Goal: Task Accomplishment & Management: Use online tool/utility

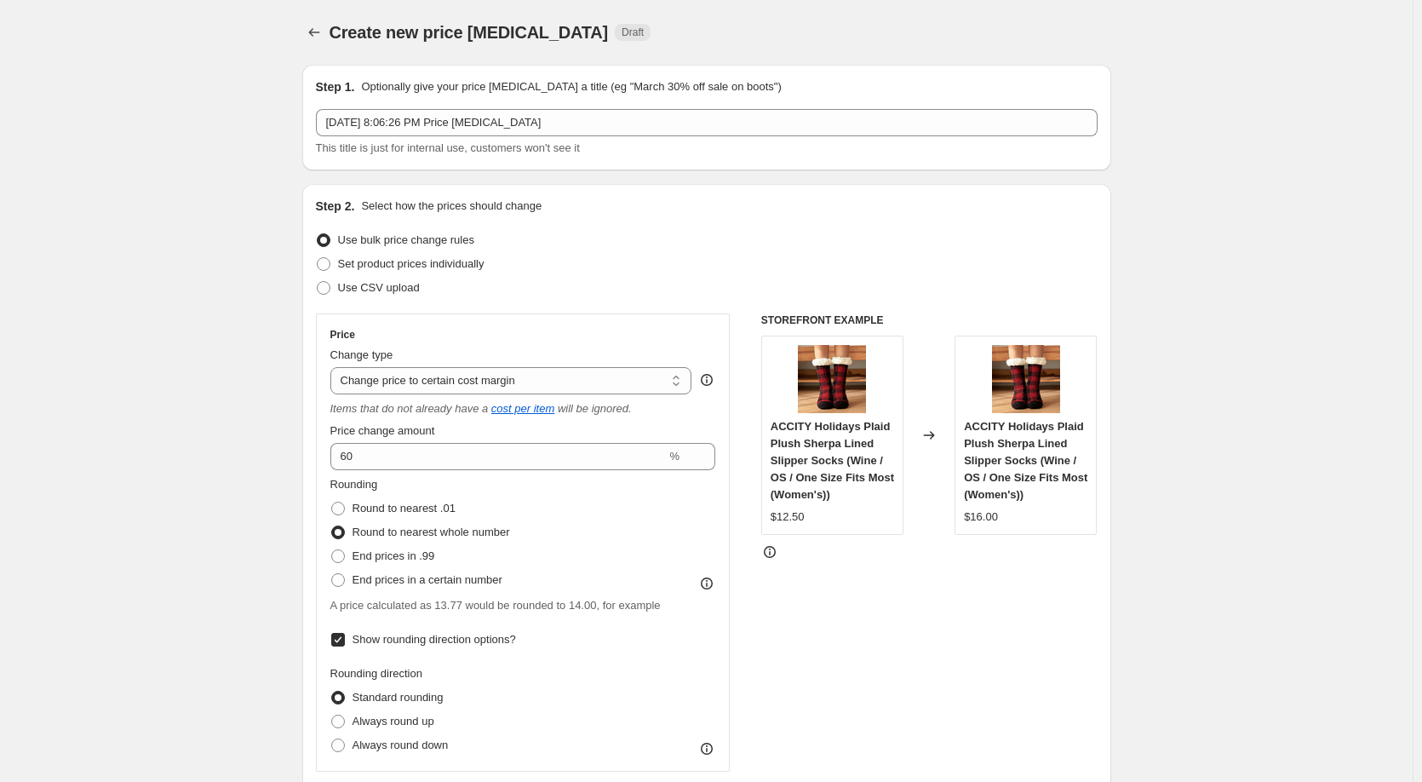
select select "margin"
select select "remove"
select select "vendor"
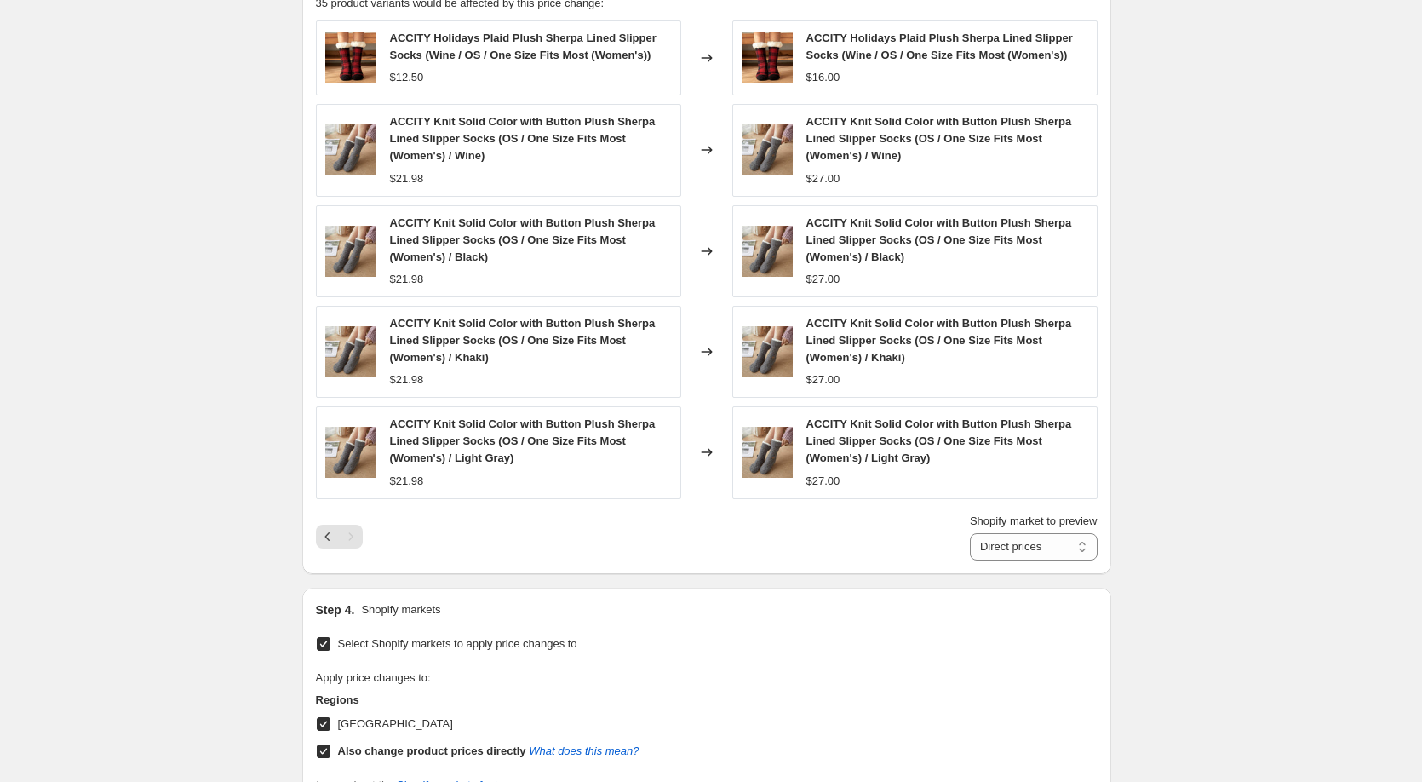
scroll to position [1363, 0]
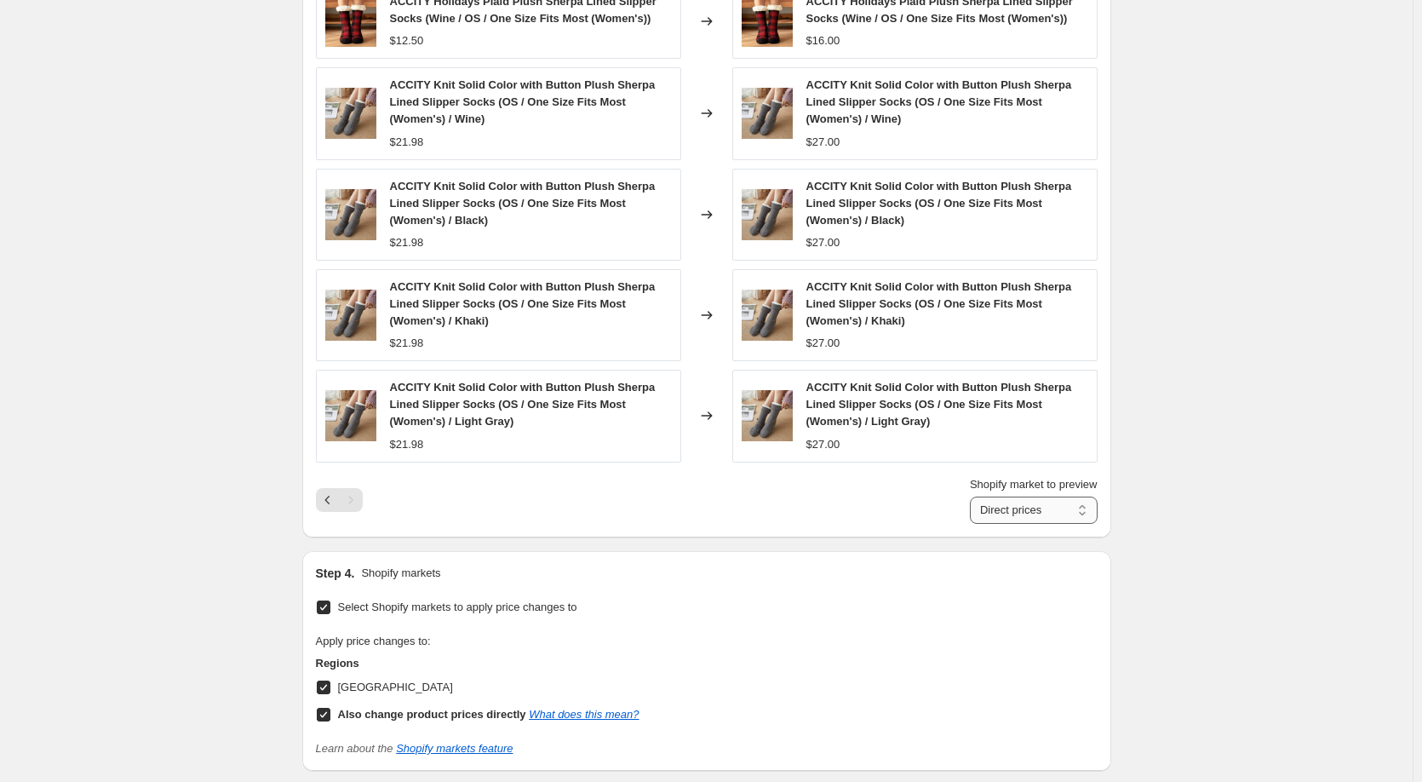
click at [1048, 512] on select "Direct prices United States" at bounding box center [1034, 509] width 128 height 27
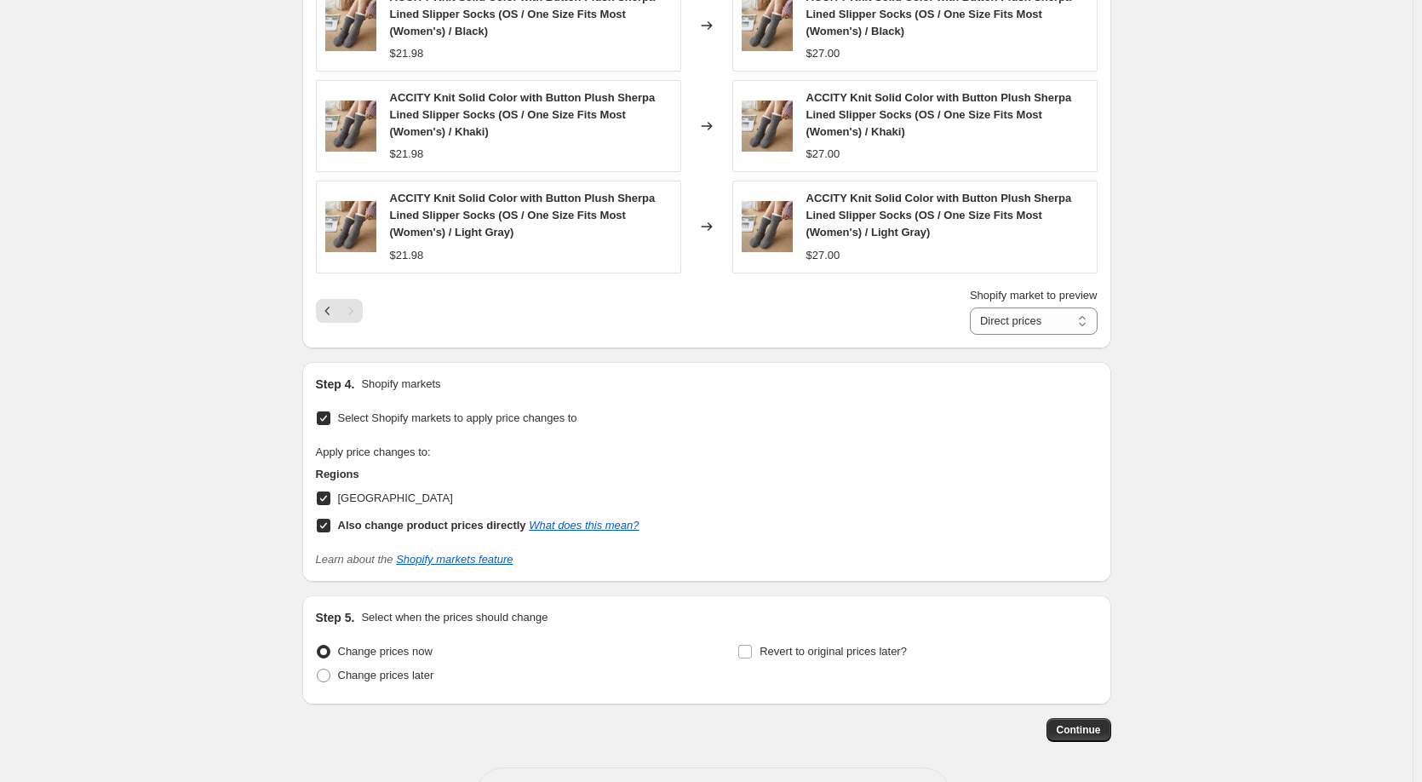
scroll to position [1590, 0]
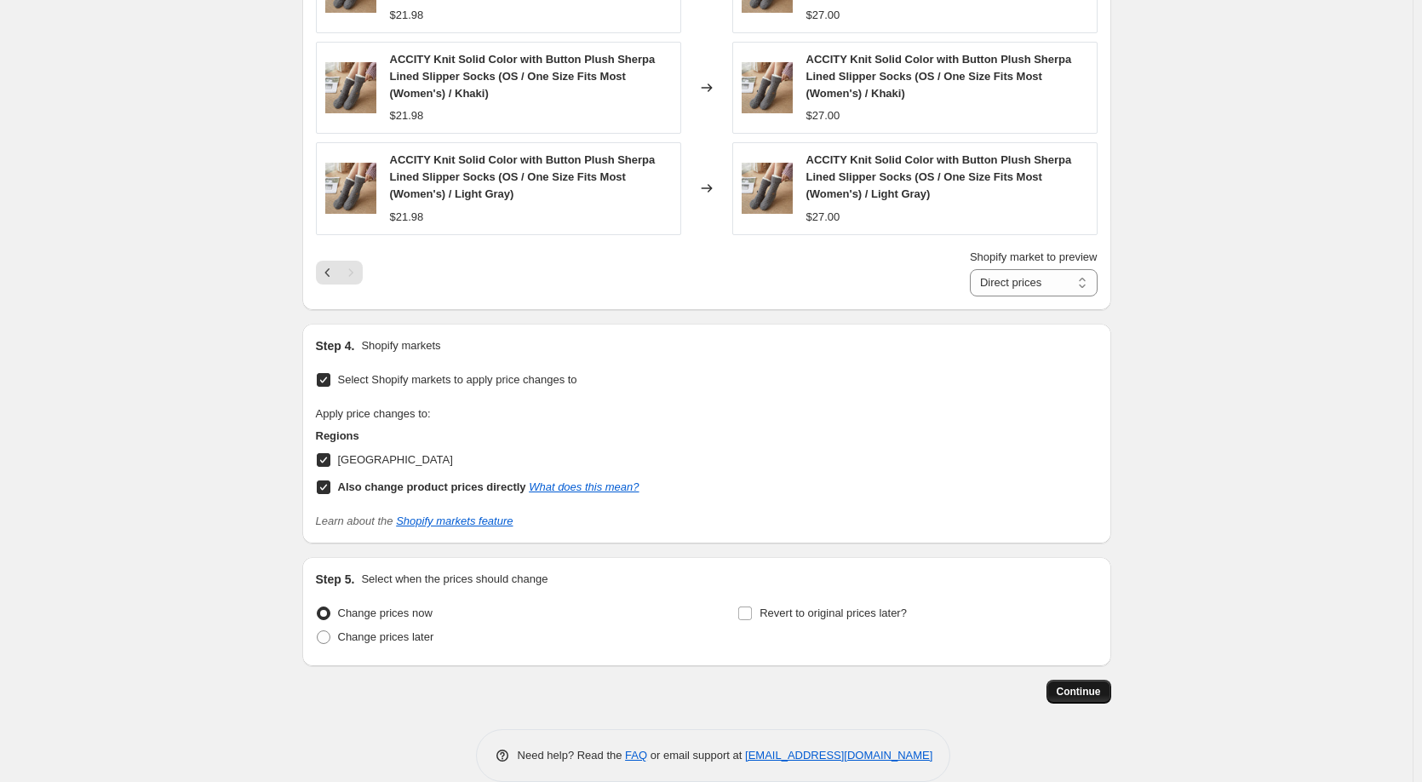
click at [1078, 697] on span "Continue" at bounding box center [1079, 692] width 44 height 14
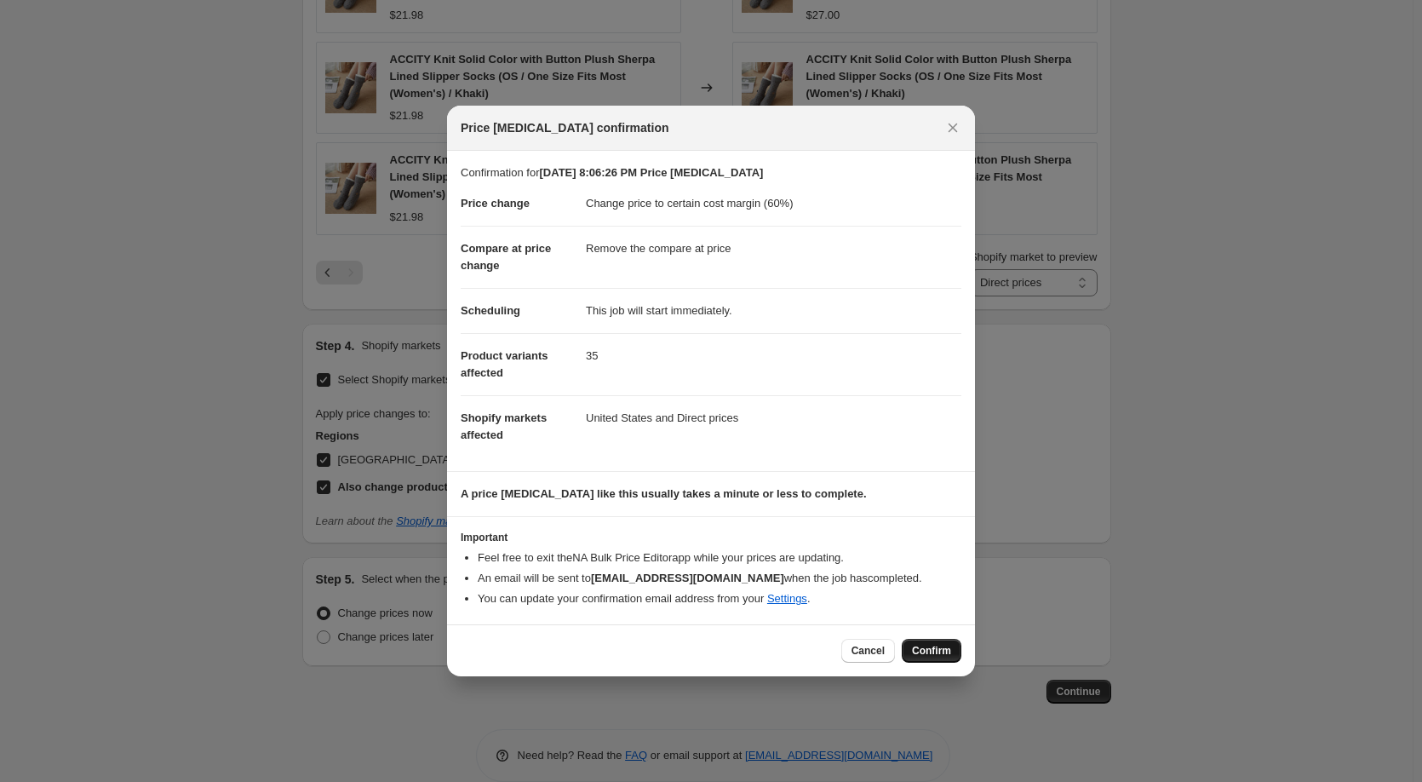
click at [922, 656] on span "Confirm" at bounding box center [931, 651] width 39 height 14
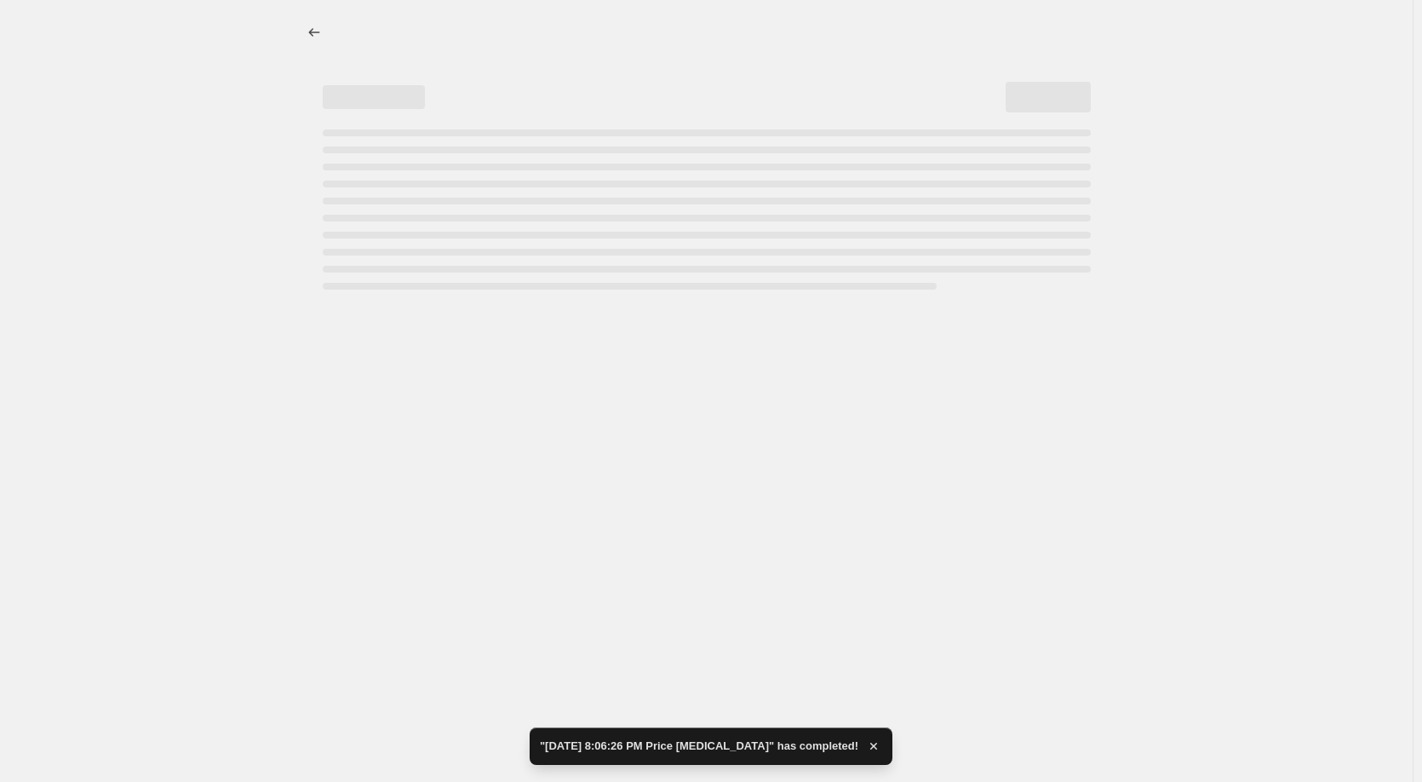
select select "margin"
select select "remove"
select select "vendor"
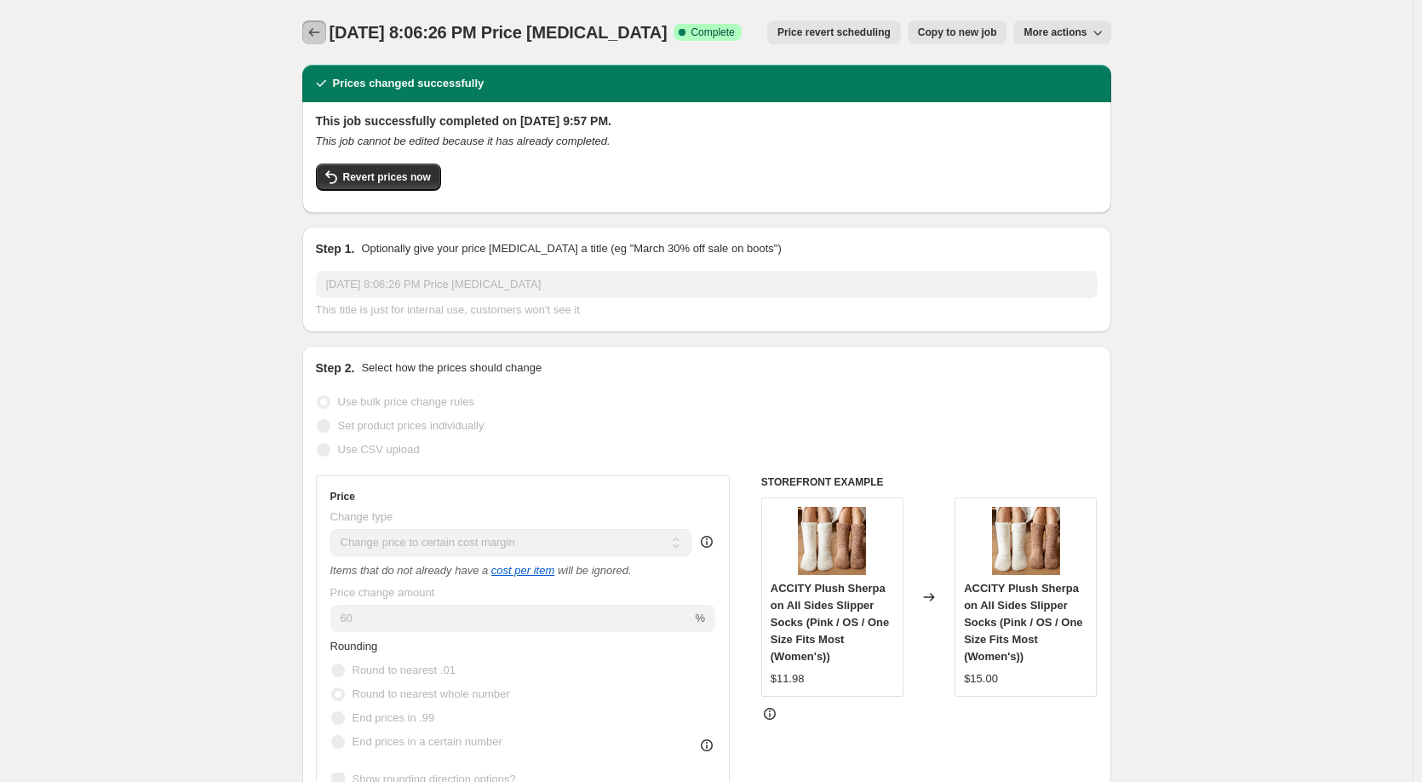
click at [312, 37] on icon "Price change jobs" at bounding box center [314, 32] width 17 height 17
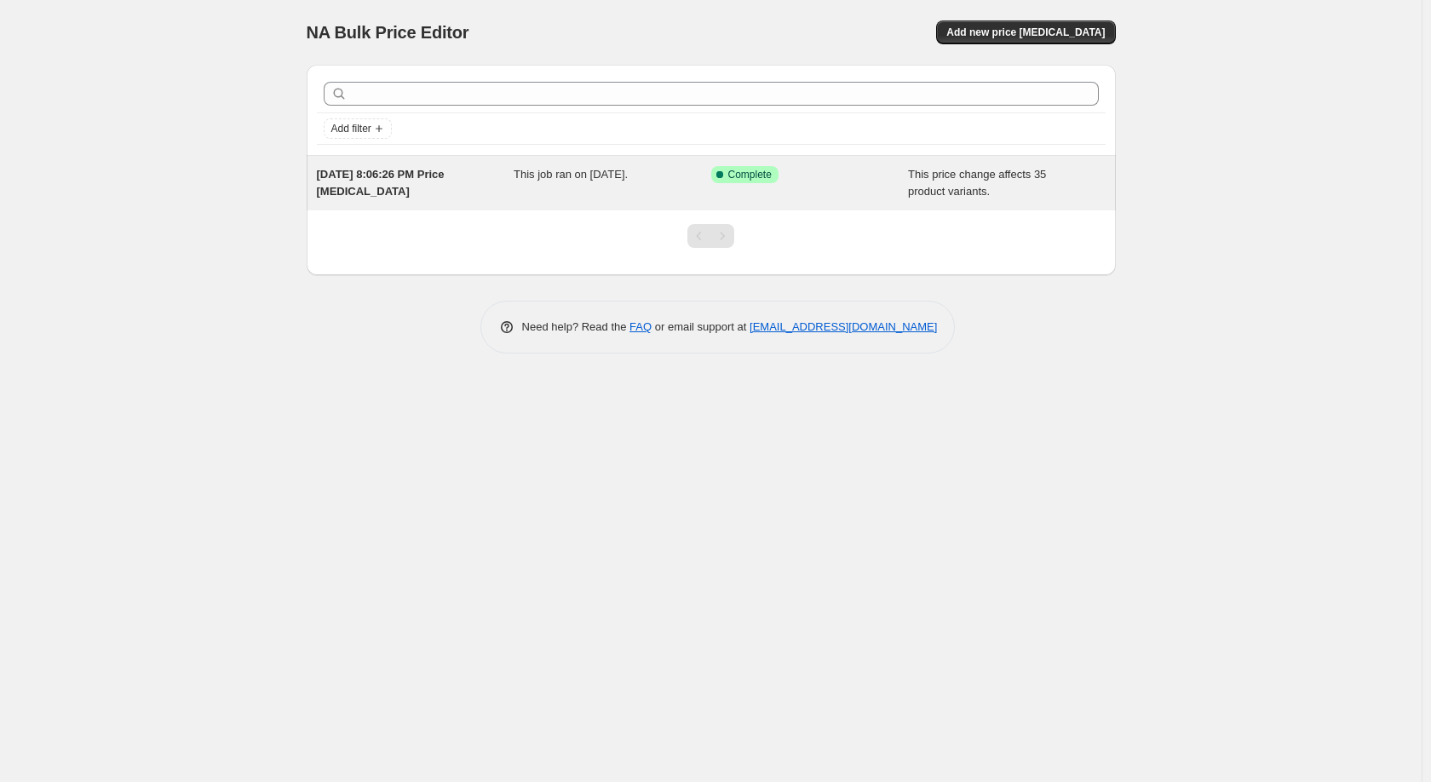
click at [361, 176] on span "[DATE] 8:06:26 PM Price [MEDICAL_DATA]" at bounding box center [381, 183] width 128 height 30
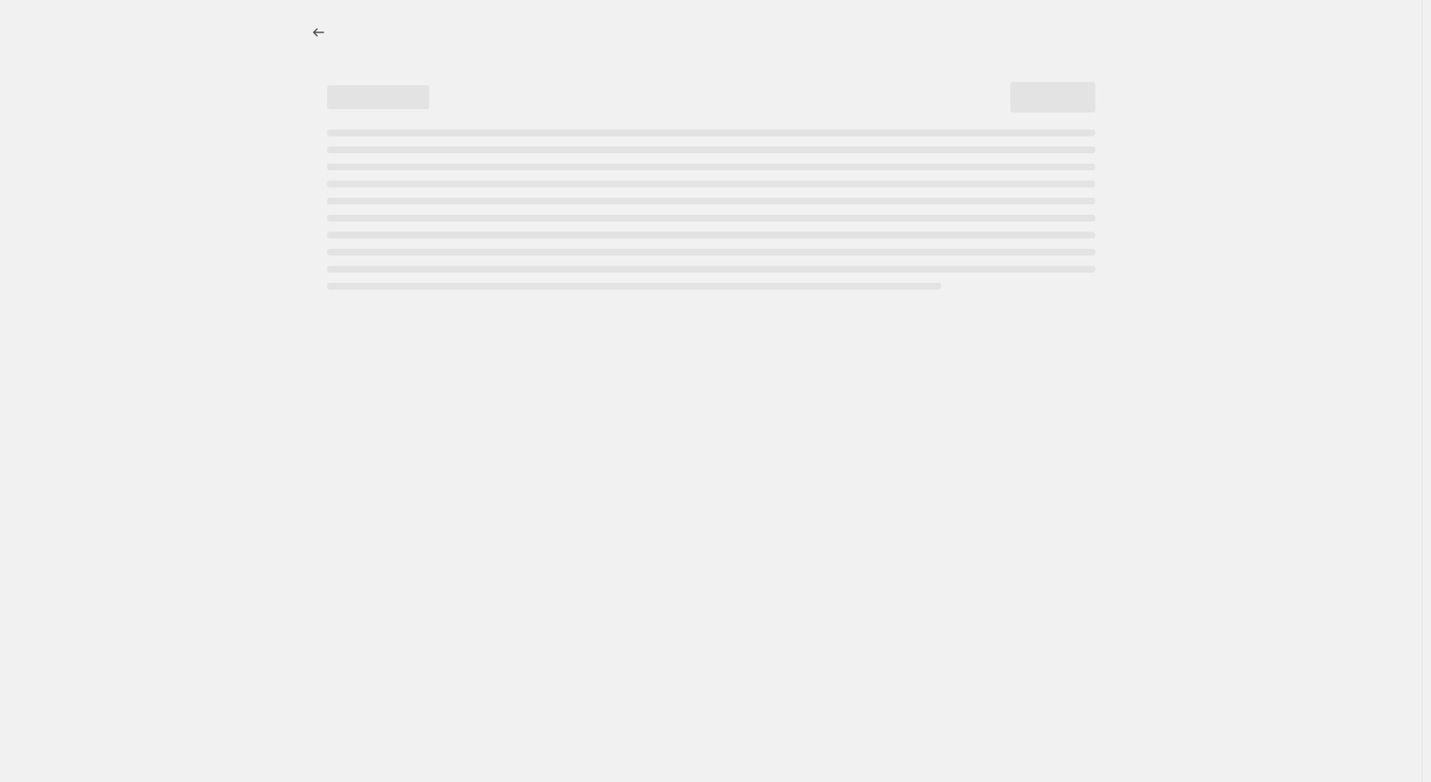
select select "margin"
select select "remove"
select select "vendor"
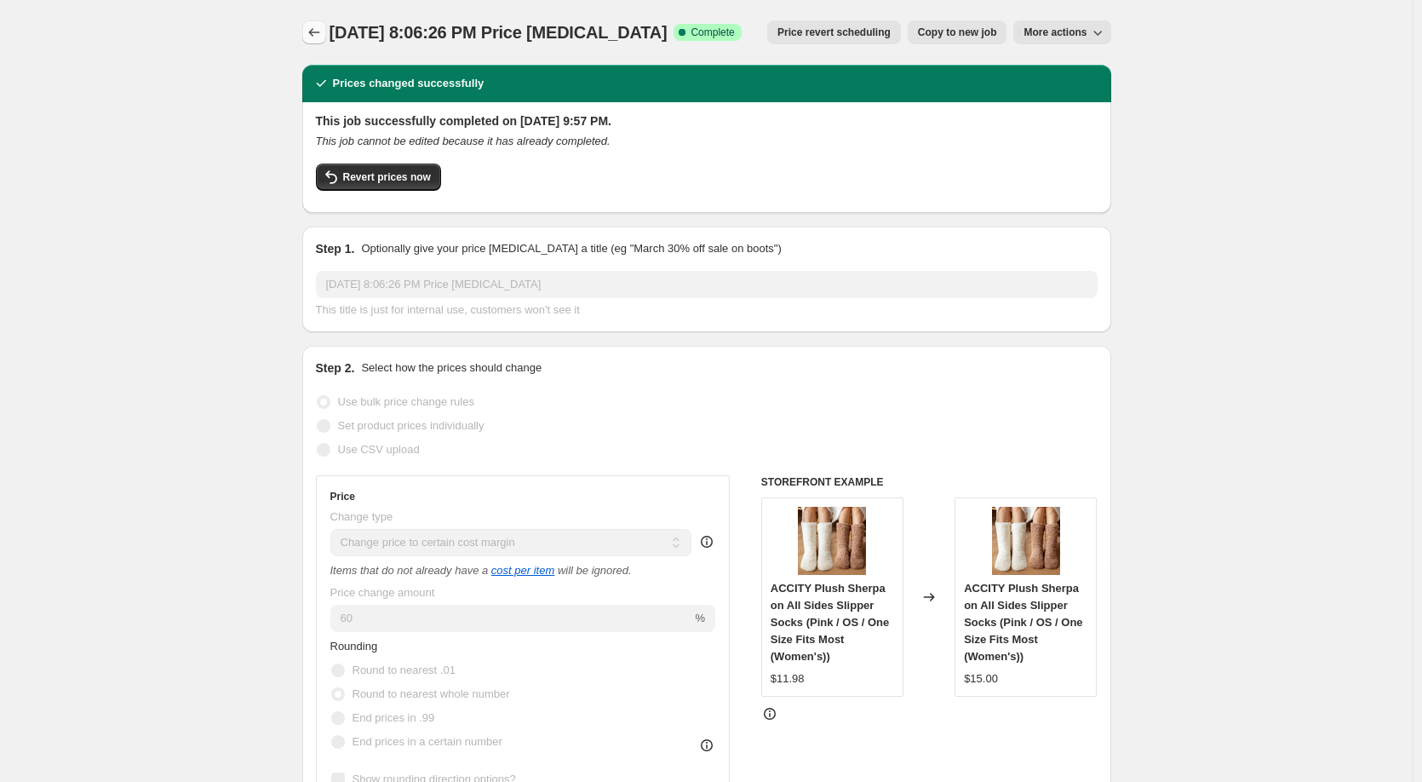
click at [317, 29] on icon "Price change jobs" at bounding box center [314, 32] width 17 height 17
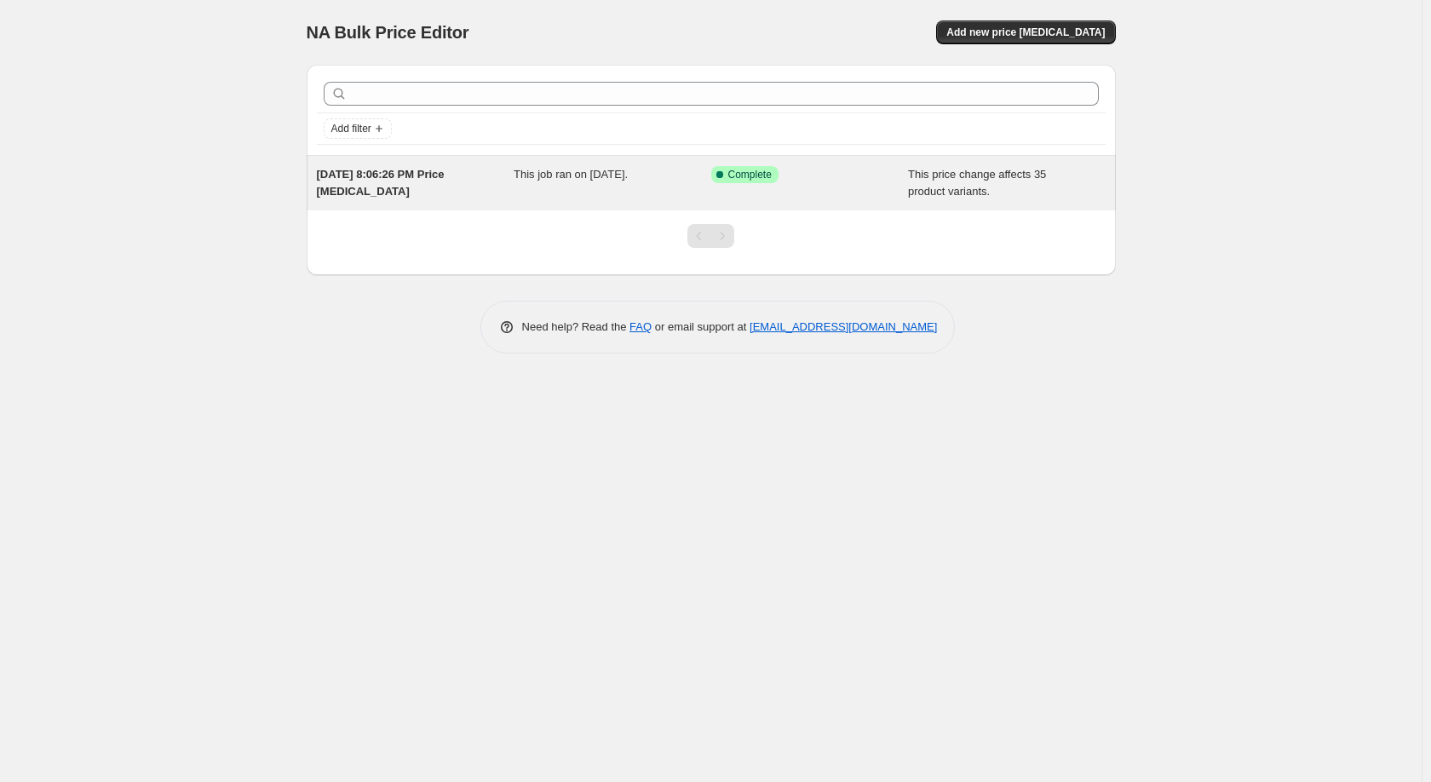
click at [354, 192] on span "[DATE] 8:06:26 PM Price [MEDICAL_DATA]" at bounding box center [381, 183] width 128 height 30
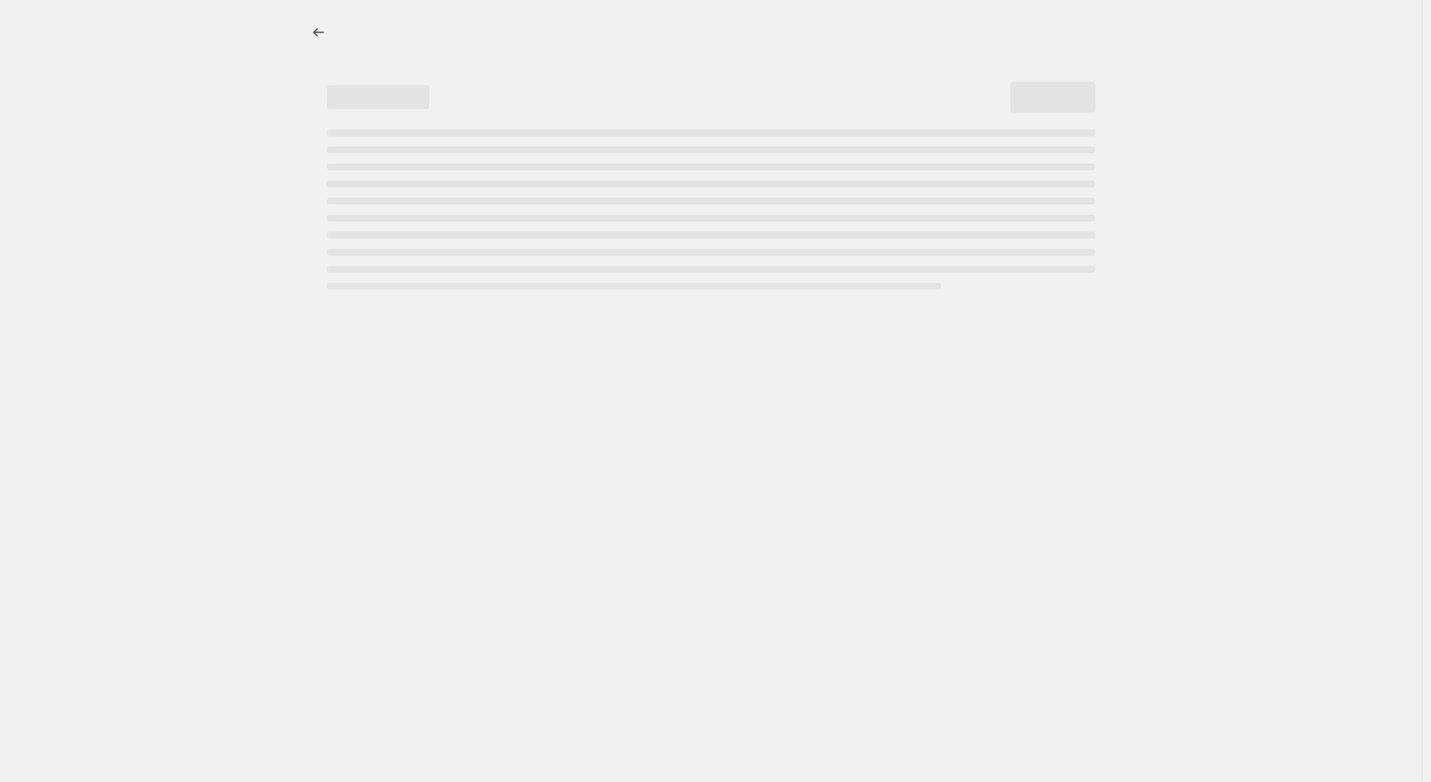
select select "margin"
select select "remove"
select select "vendor"
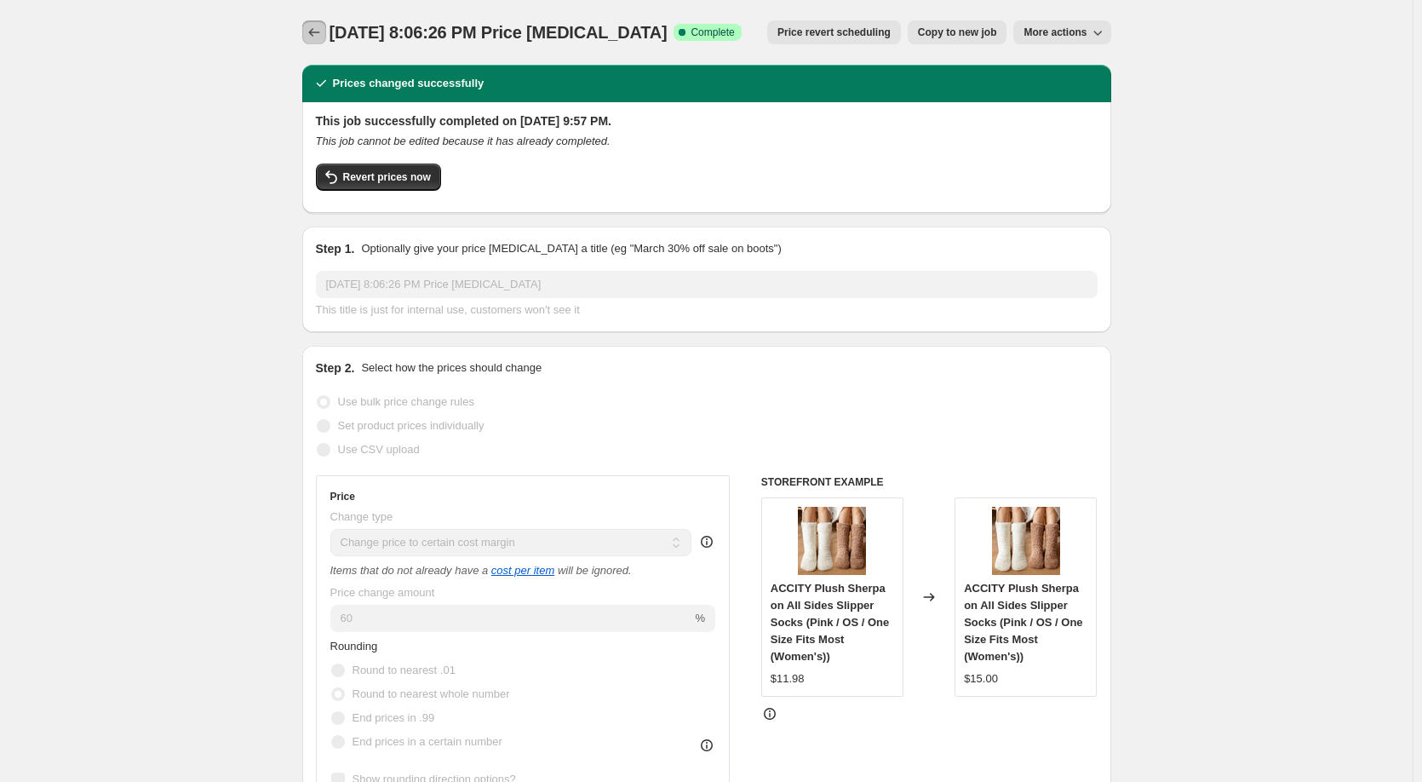
click at [323, 26] on icon "Price change jobs" at bounding box center [314, 32] width 17 height 17
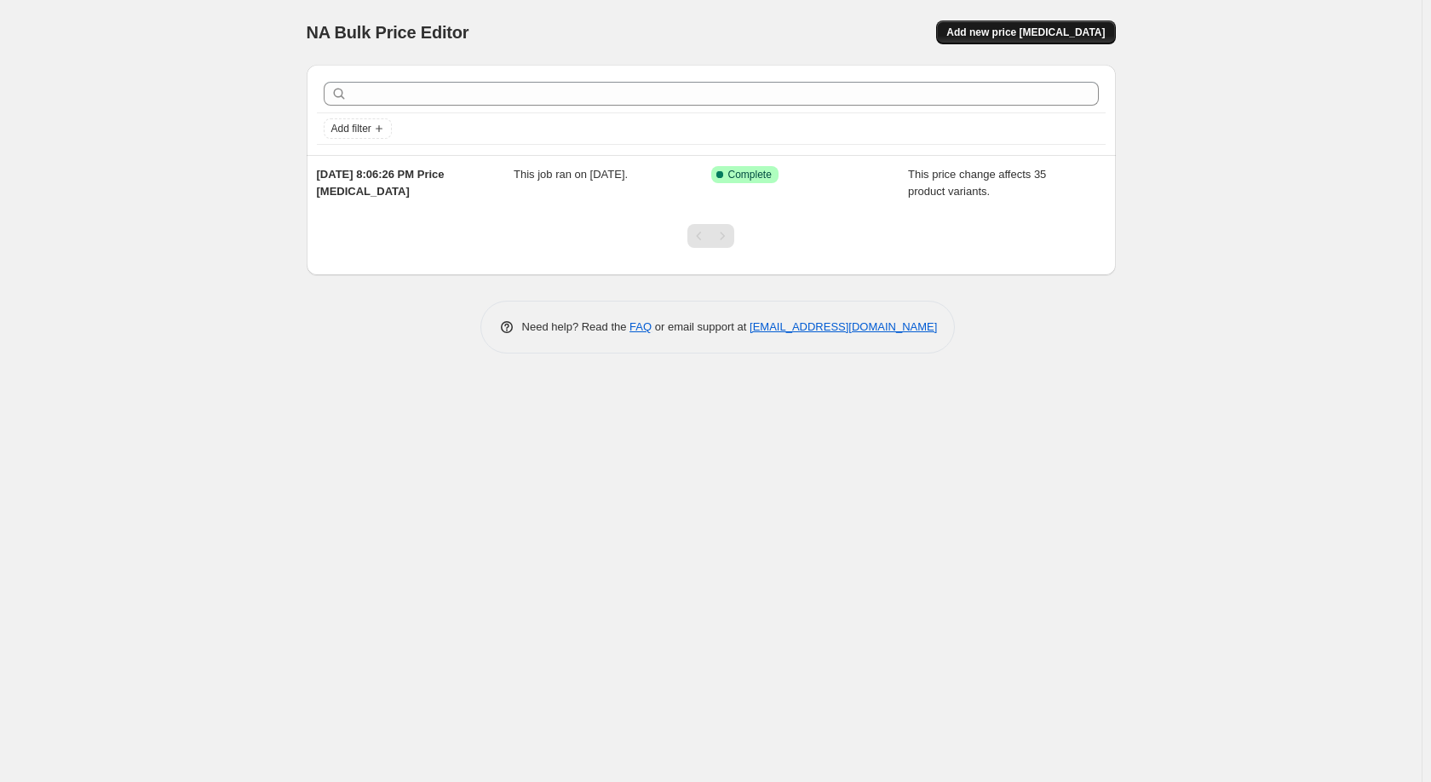
click at [1051, 33] on span "Add new price [MEDICAL_DATA]" at bounding box center [1025, 33] width 158 height 14
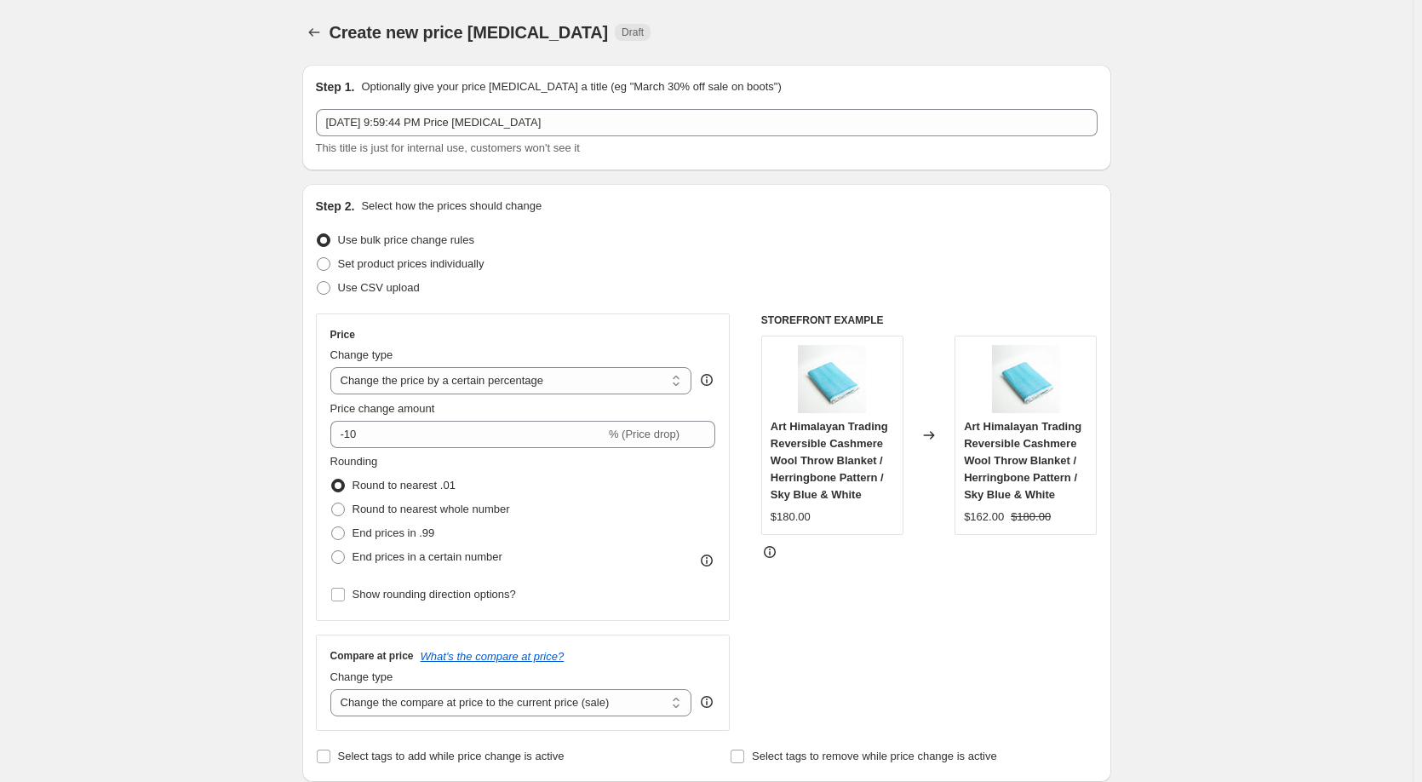
click at [325, 239] on span at bounding box center [324, 240] width 14 height 14
click at [318, 234] on input "Use bulk price change rules" at bounding box center [317, 233] width 1 height 1
click at [327, 244] on span at bounding box center [324, 240] width 14 height 14
click at [318, 234] on input "Use bulk price change rules" at bounding box center [317, 233] width 1 height 1
click at [393, 384] on select "Change the price to a certain amount Change the price by a certain amount Chang…" at bounding box center [511, 380] width 362 height 27
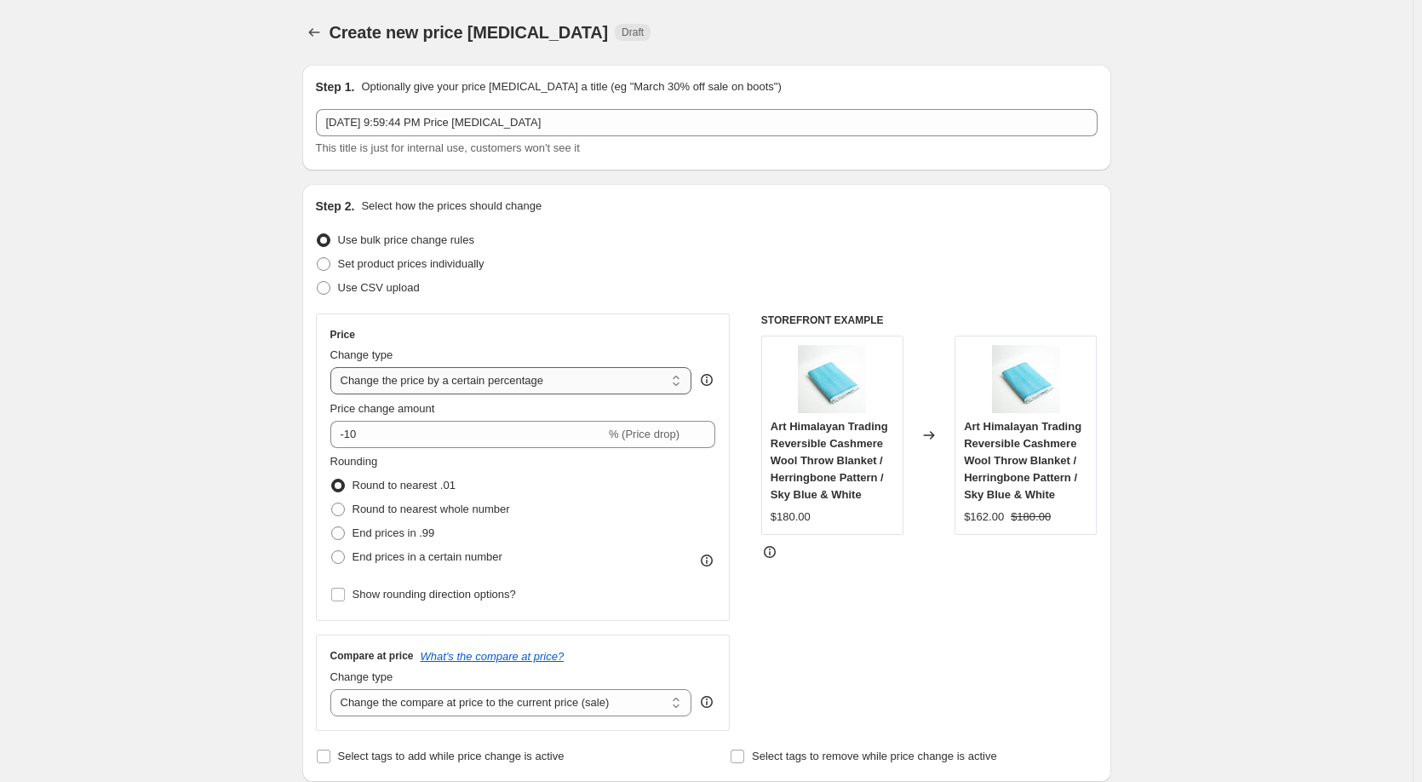
select select "margin"
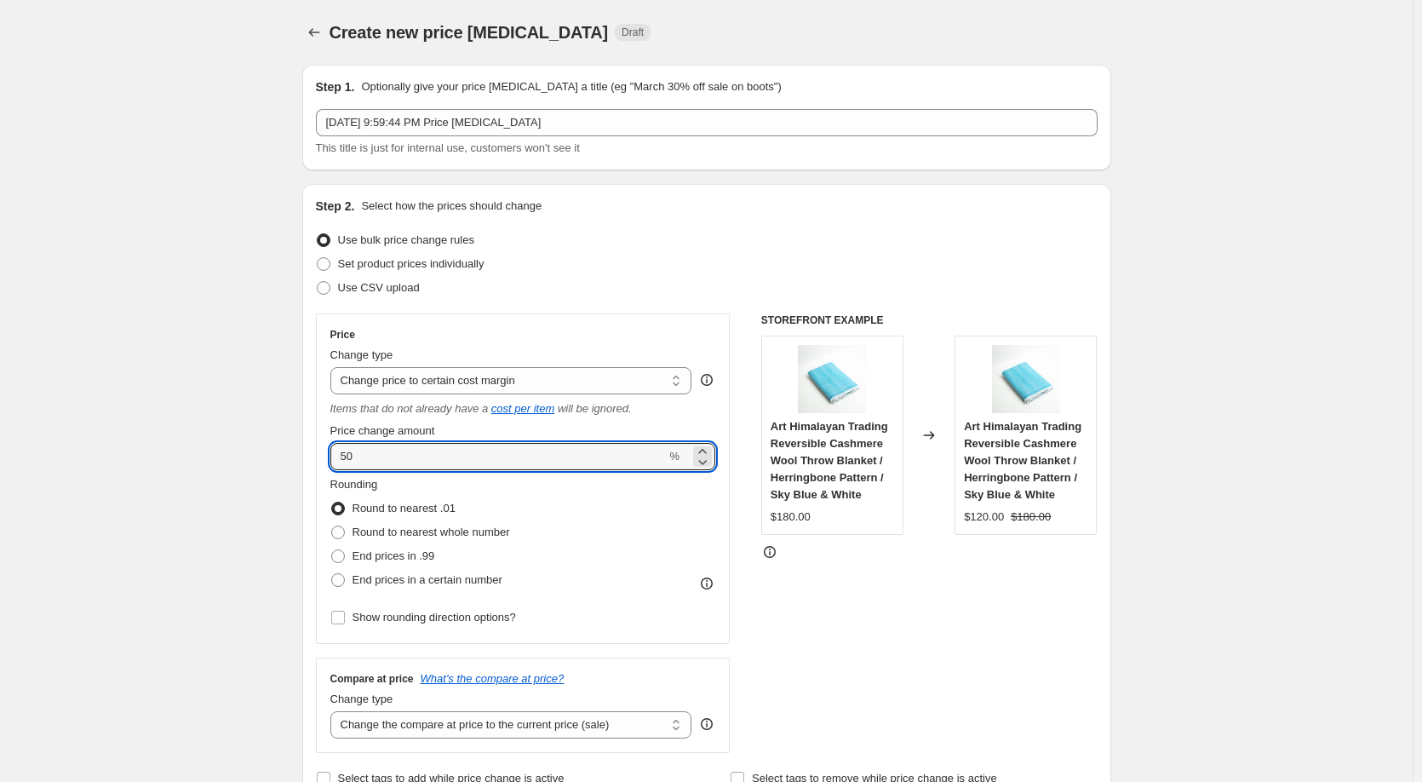
drag, startPoint x: 363, startPoint y: 457, endPoint x: 330, endPoint y: 455, distance: 32.5
click at [330, 455] on div "Price Change type Change the price to a certain amount Change the price by a ce…" at bounding box center [523, 478] width 415 height 330
type input "60"
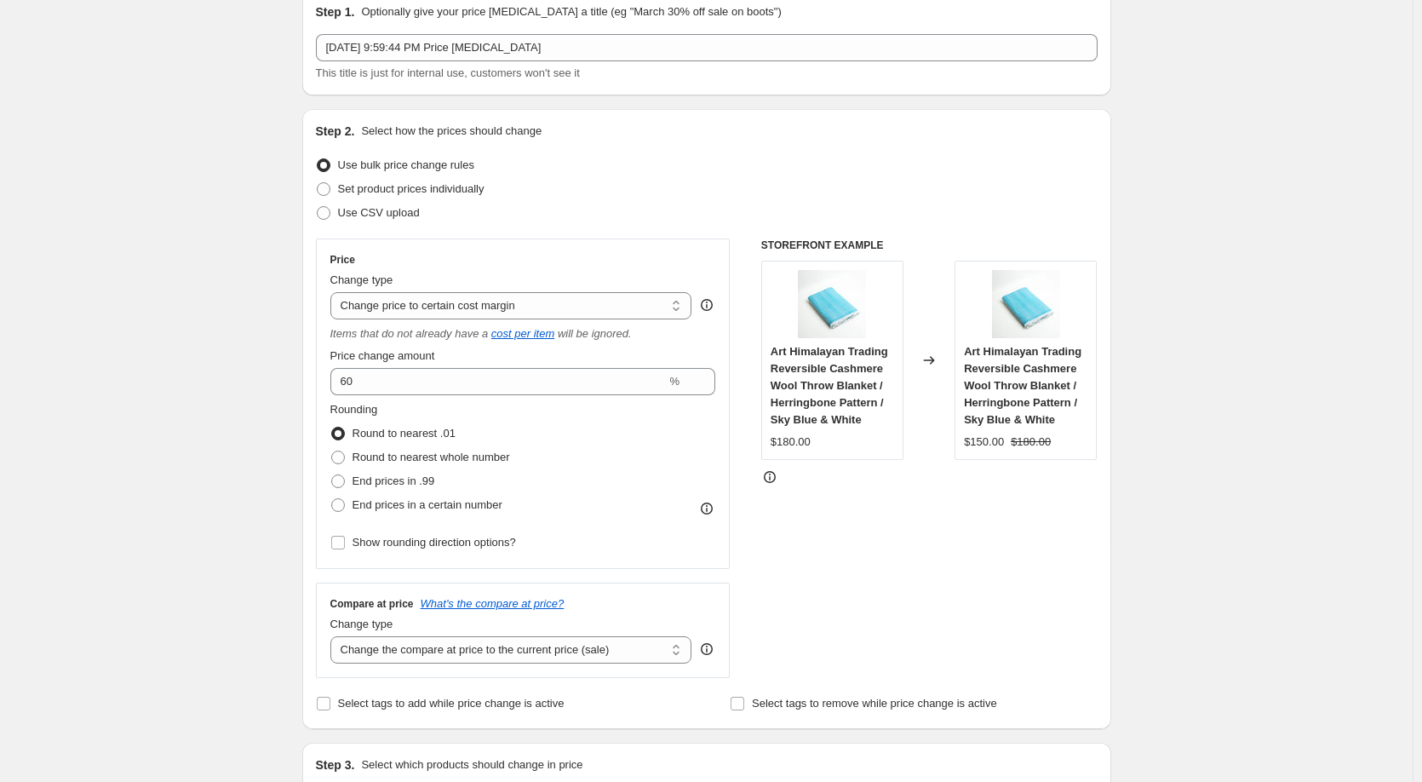
scroll to position [113, 0]
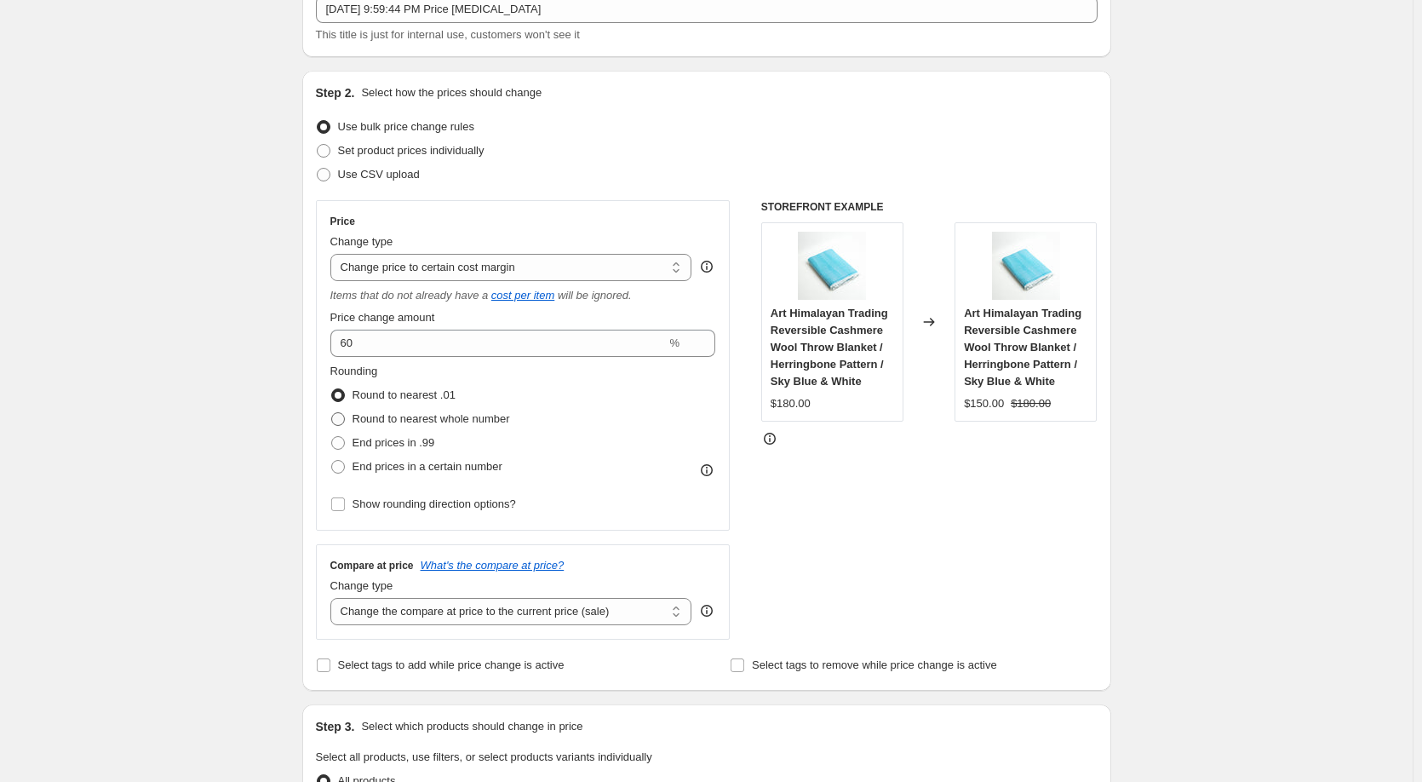
click at [344, 422] on span at bounding box center [338, 419] width 14 height 14
click at [332, 413] on input "Round to nearest whole number" at bounding box center [331, 412] width 1 height 1
radio input "true"
click at [339, 506] on input "Show rounding direction options?" at bounding box center [338, 504] width 14 height 14
checkbox input "true"
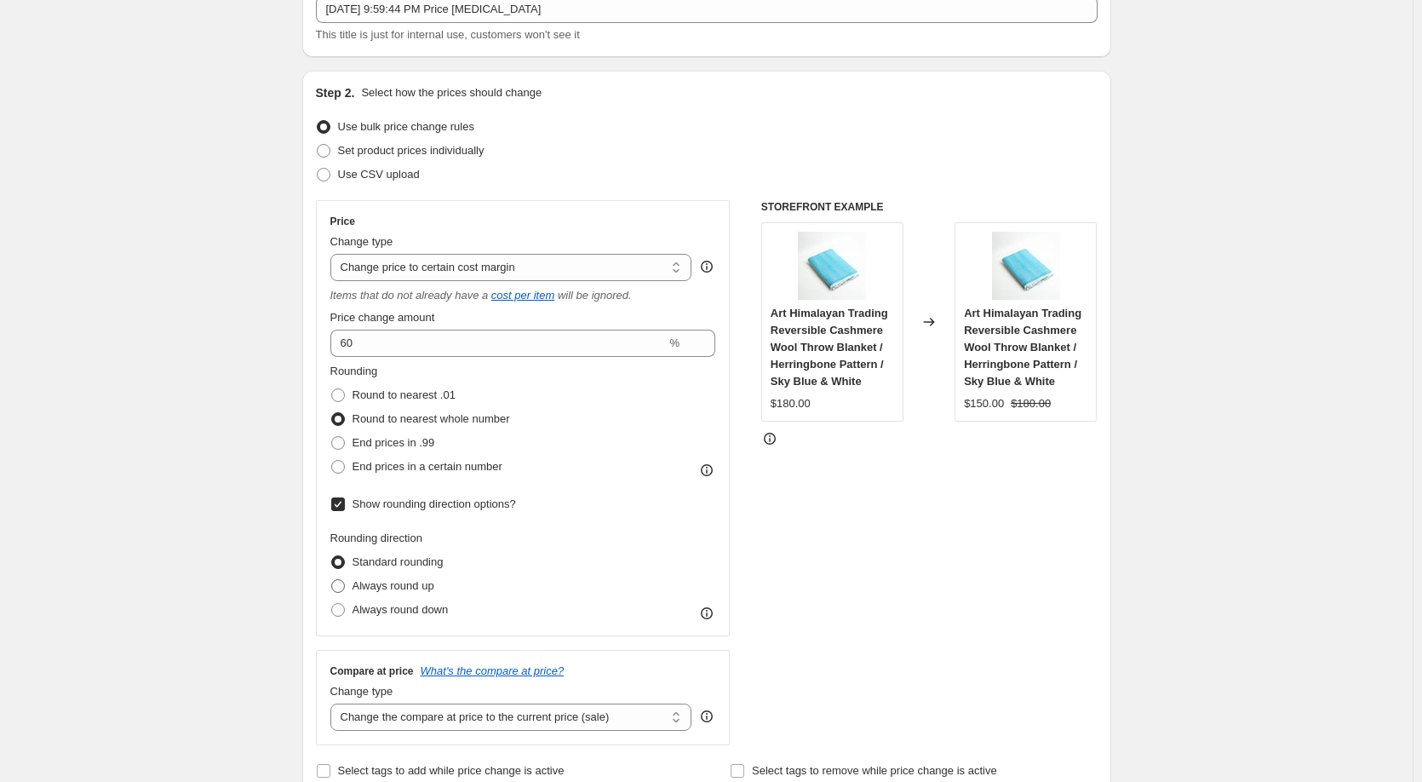
click at [340, 588] on span at bounding box center [338, 586] width 14 height 14
click at [332, 580] on input "Always round up" at bounding box center [331, 579] width 1 height 1
radio input "true"
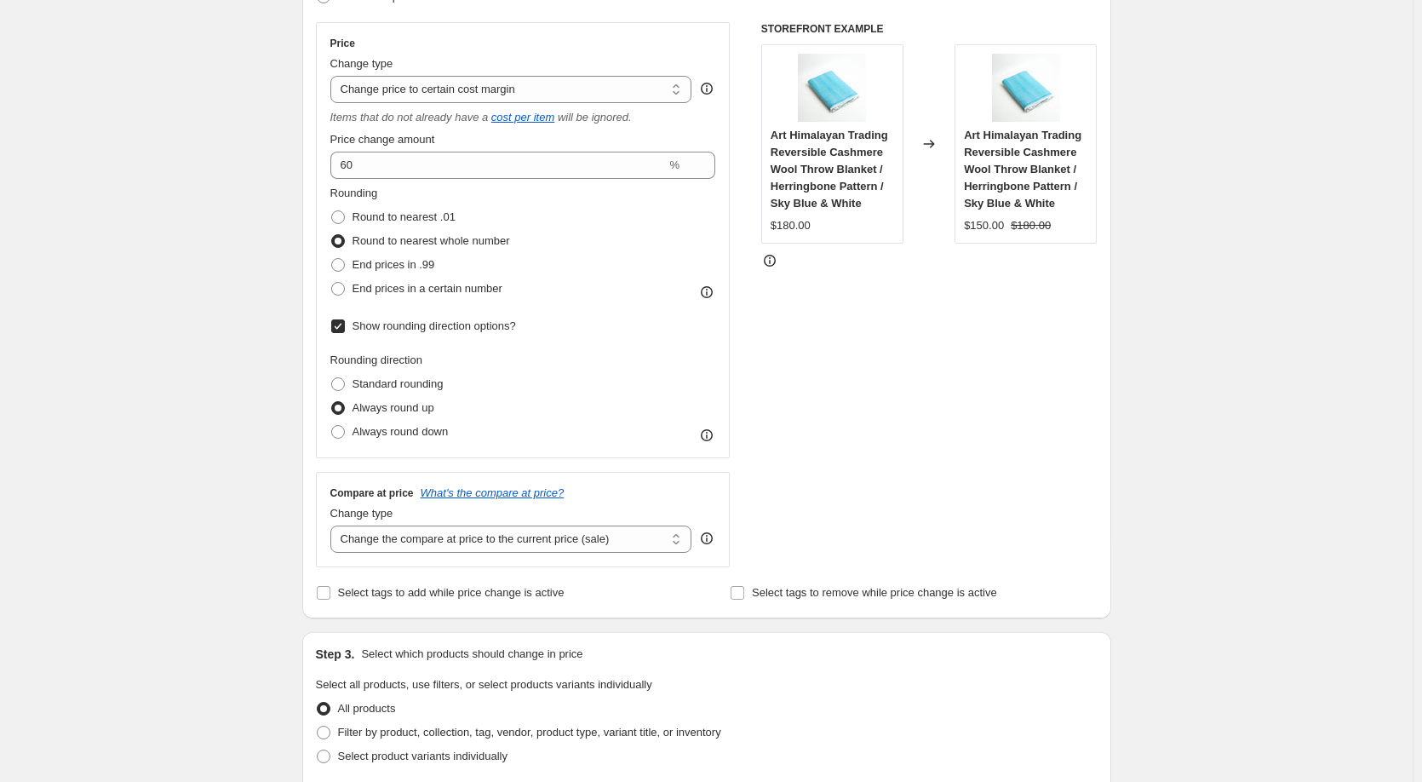
scroll to position [341, 0]
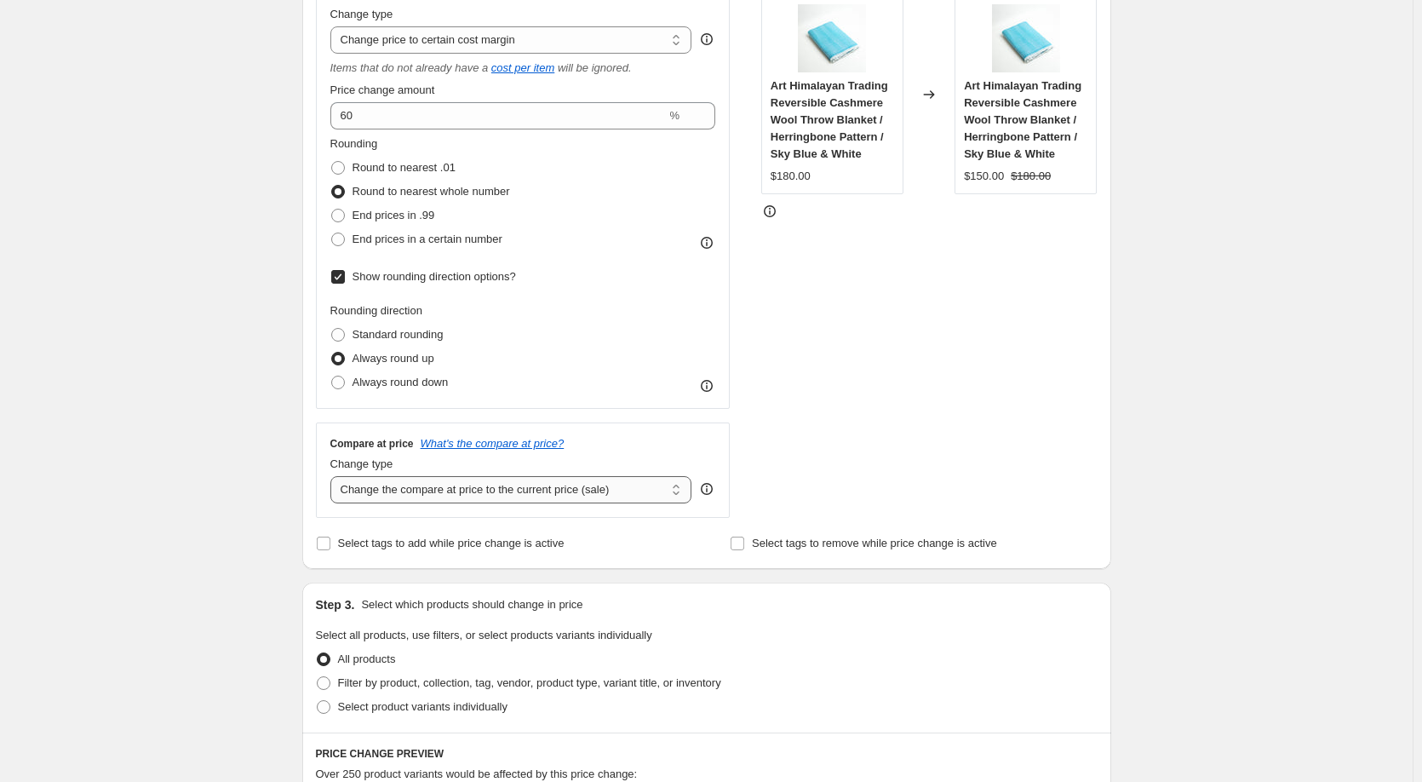
click at [345, 496] on select "Change the compare at price to the current price (sale) Change the compare at p…" at bounding box center [511, 489] width 362 height 27
click at [334, 476] on select "Change the compare at price to the current price (sale) Change the compare at p…" at bounding box center [511, 489] width 362 height 27
click at [267, 500] on div "Create new price [MEDICAL_DATA]. This page is ready Create new price [MEDICAL_D…" at bounding box center [706, 652] width 1413 height 1987
click at [367, 490] on select "Change the compare at price to the current price (sale) Change the compare at p…" at bounding box center [511, 489] width 362 height 27
click at [334, 476] on select "Change the compare at price to the current price (sale) Change the compare at p…" at bounding box center [511, 489] width 362 height 27
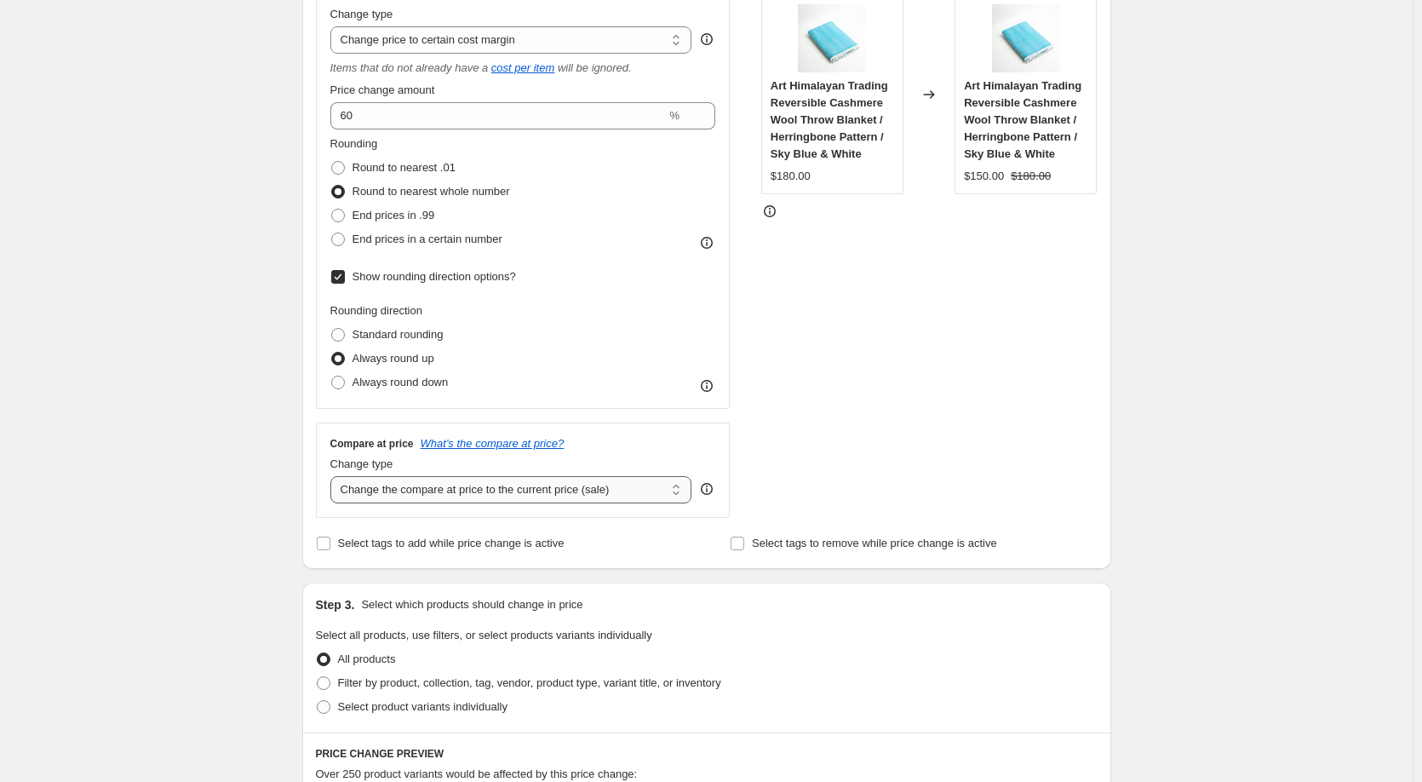
click at [377, 495] on select "Change the compare at price to the current price (sale) Change the compare at p…" at bounding box center [511, 489] width 362 height 27
select select "remove"
click at [334, 476] on select "Change the compare at price to the current price (sale) Change the compare at p…" at bounding box center [511, 489] width 362 height 27
click at [272, 492] on div "Create new price [MEDICAL_DATA]. This page is ready Create new price [MEDICAL_D…" at bounding box center [706, 652] width 1413 height 1987
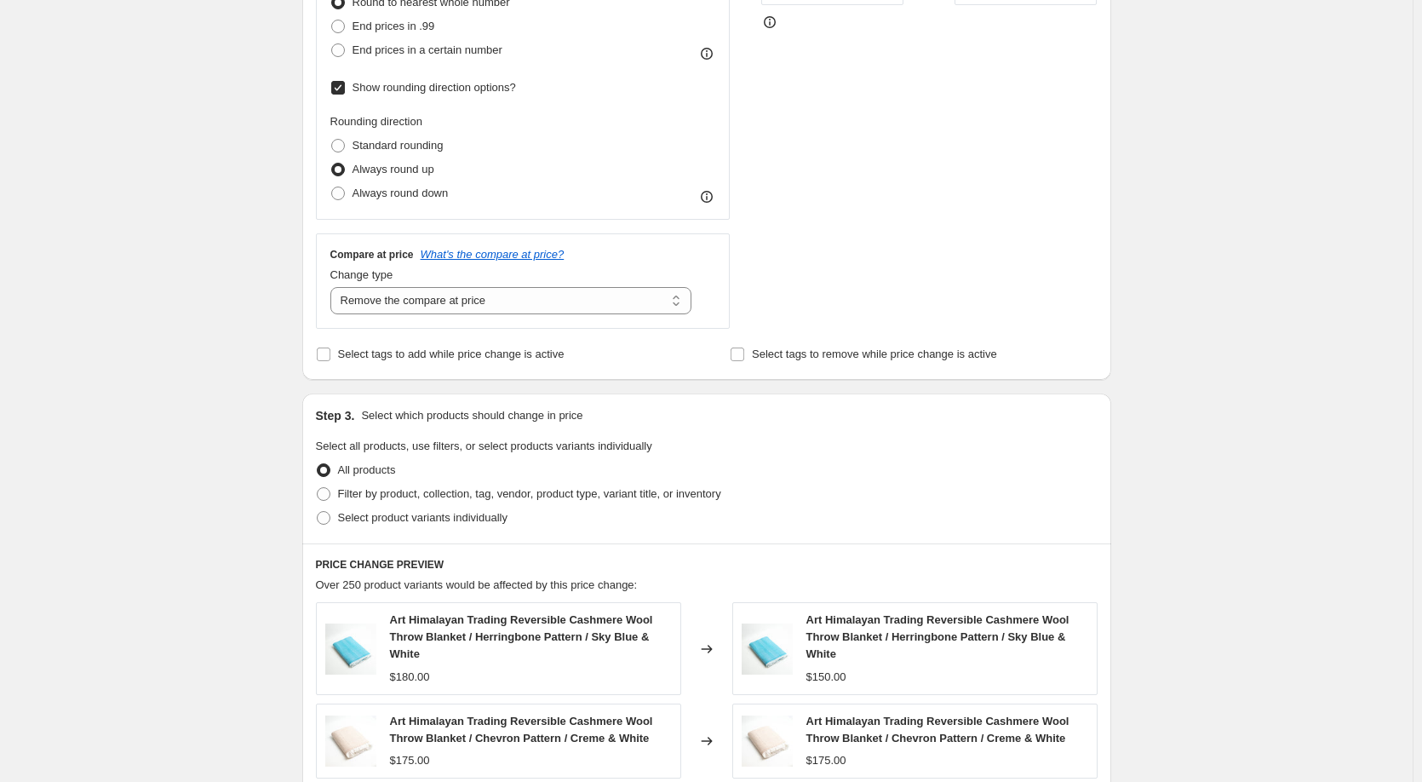
scroll to position [568, 0]
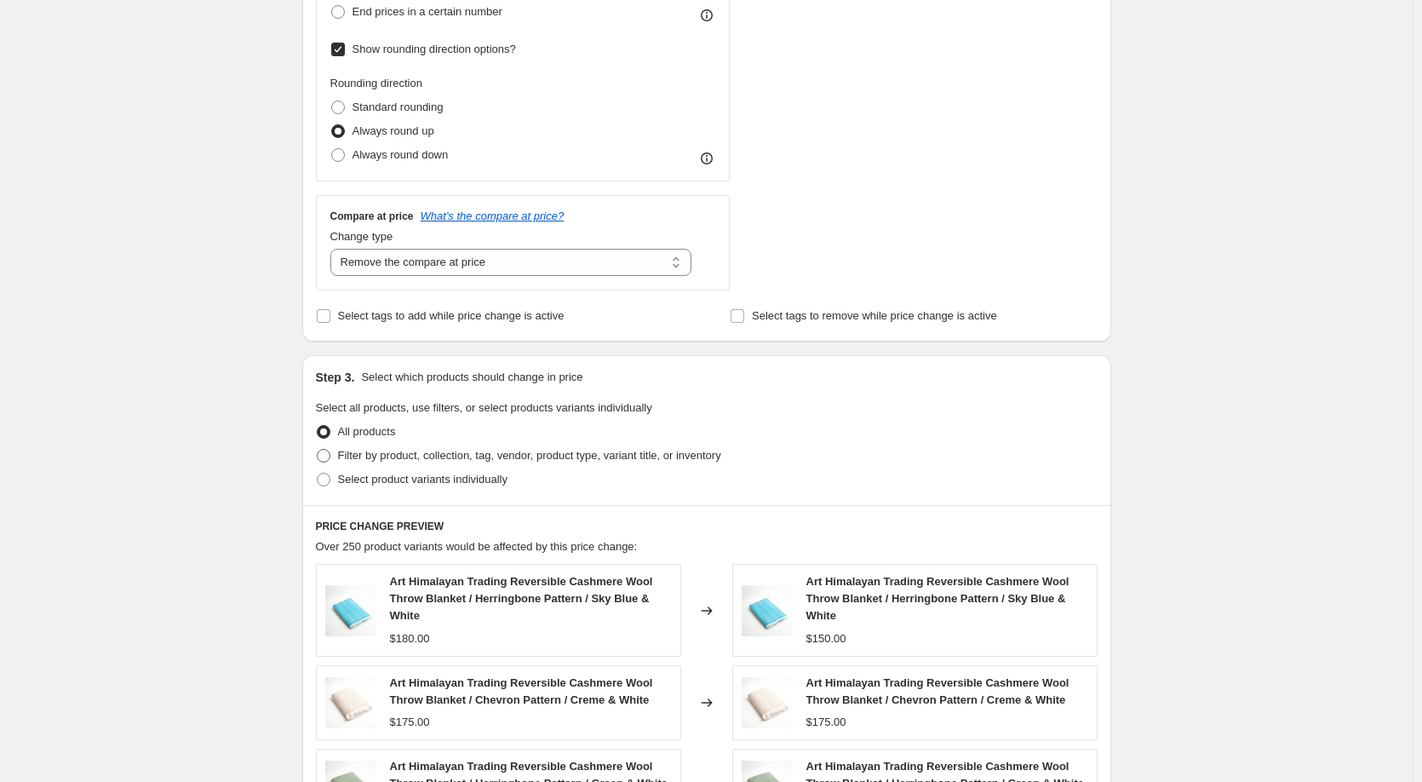
click at [327, 456] on span at bounding box center [324, 456] width 14 height 14
click at [318, 450] on input "Filter by product, collection, tag, vendor, product type, variant title, or inv…" at bounding box center [317, 449] width 1 height 1
radio input "true"
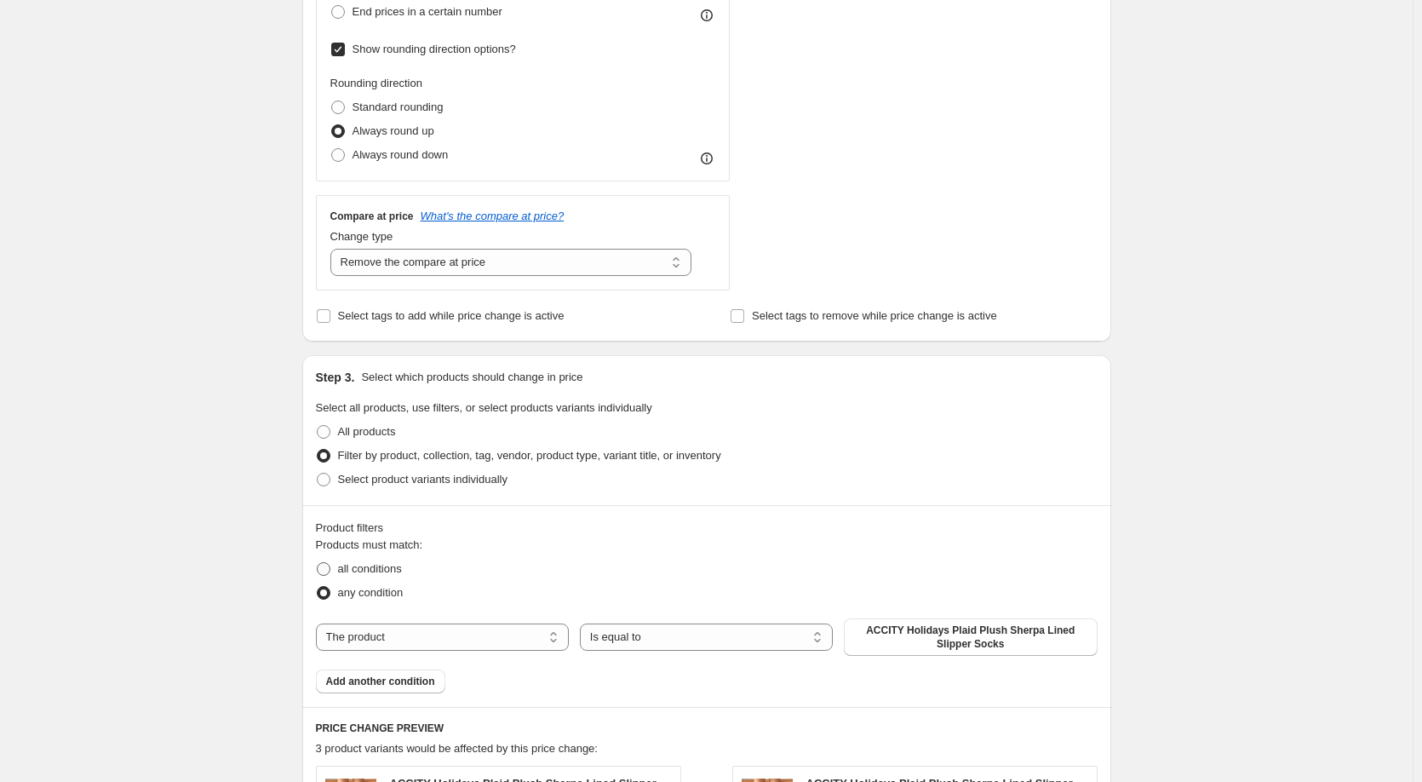
click at [326, 570] on span at bounding box center [324, 569] width 14 height 14
click at [318, 563] on input "all conditions" at bounding box center [317, 562] width 1 height 1
radio input "true"
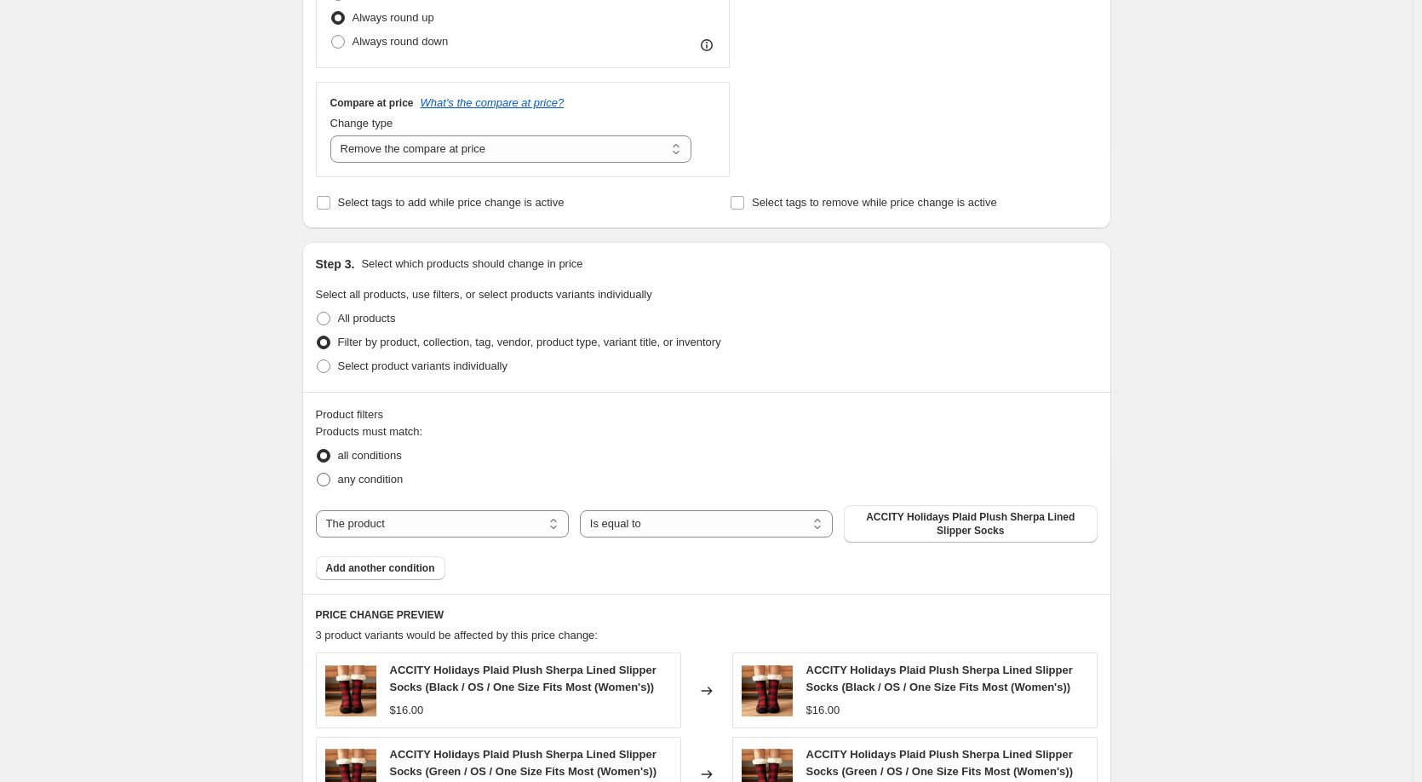
click at [326, 483] on span at bounding box center [324, 480] width 14 height 14
click at [318, 474] on input "any condition" at bounding box center [317, 473] width 1 height 1
radio input "true"
click at [346, 529] on select "The product The product's collection The product's tag The product's vendor The…" at bounding box center [442, 523] width 253 height 27
select select "vendor"
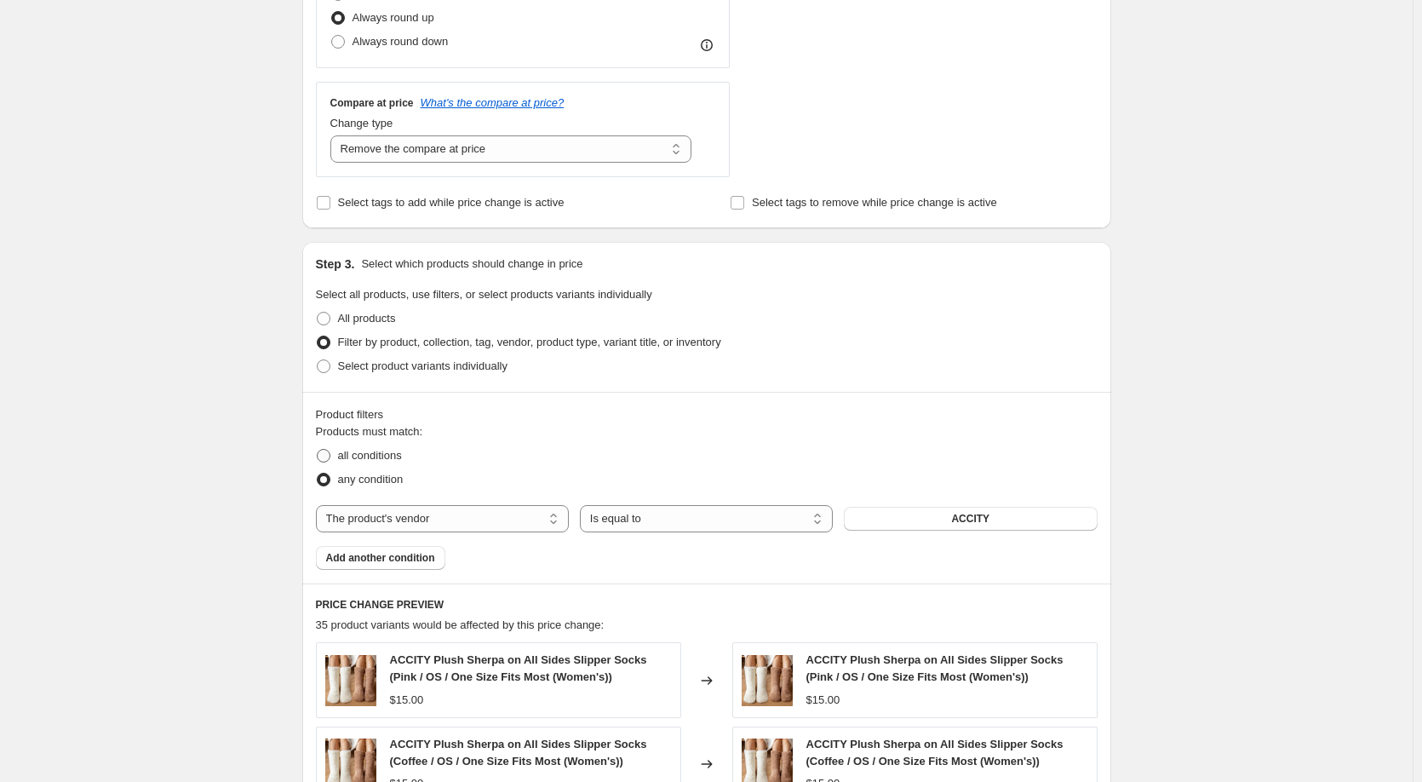
click at [326, 457] on span at bounding box center [324, 456] width 14 height 14
click at [318, 450] on input "all conditions" at bounding box center [317, 449] width 1 height 1
radio input "true"
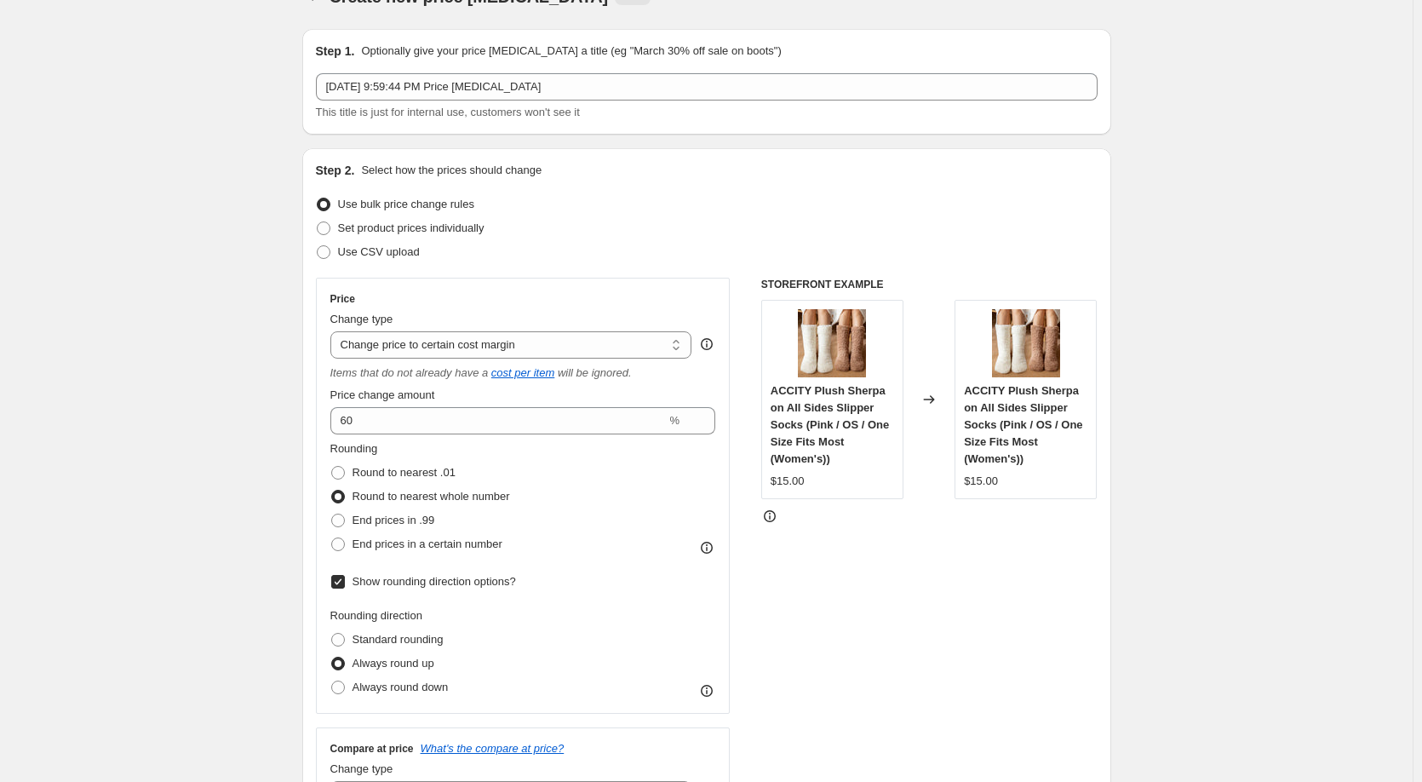
scroll to position [0, 0]
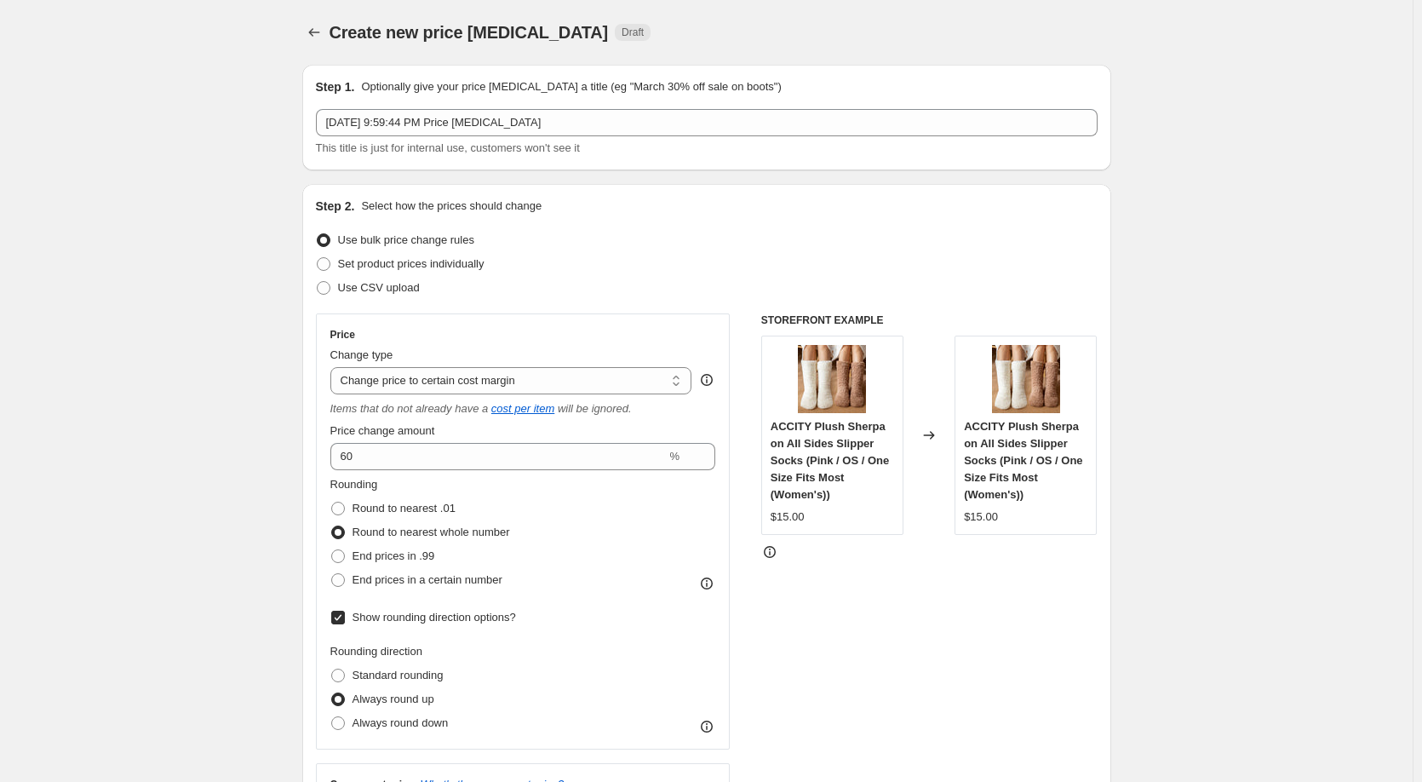
click at [327, 239] on span at bounding box center [324, 240] width 14 height 14
click at [318, 234] on input "Use bulk price change rules" at bounding box center [317, 233] width 1 height 1
click at [330, 239] on span at bounding box center [324, 240] width 14 height 14
click at [318, 234] on input "Use bulk price change rules" at bounding box center [317, 233] width 1 height 1
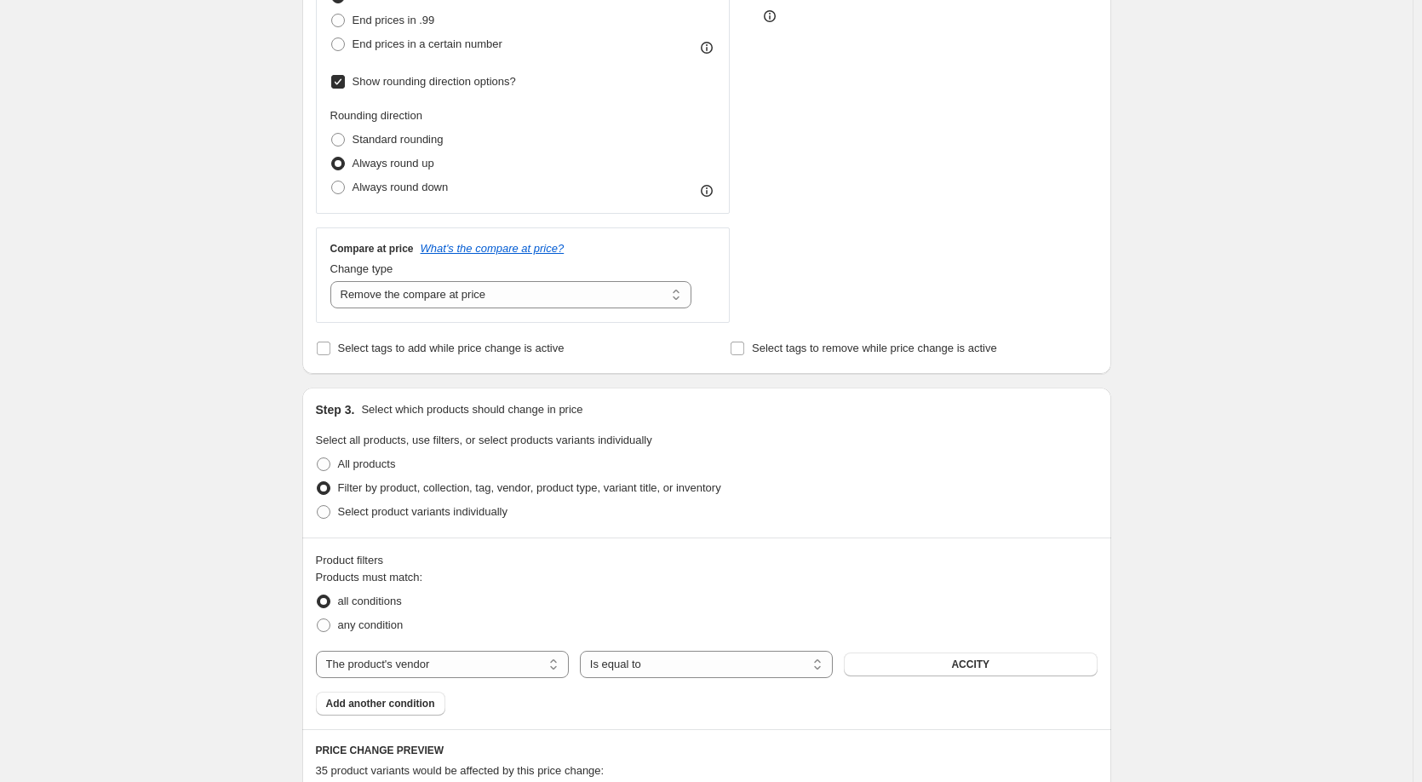
scroll to position [568, 0]
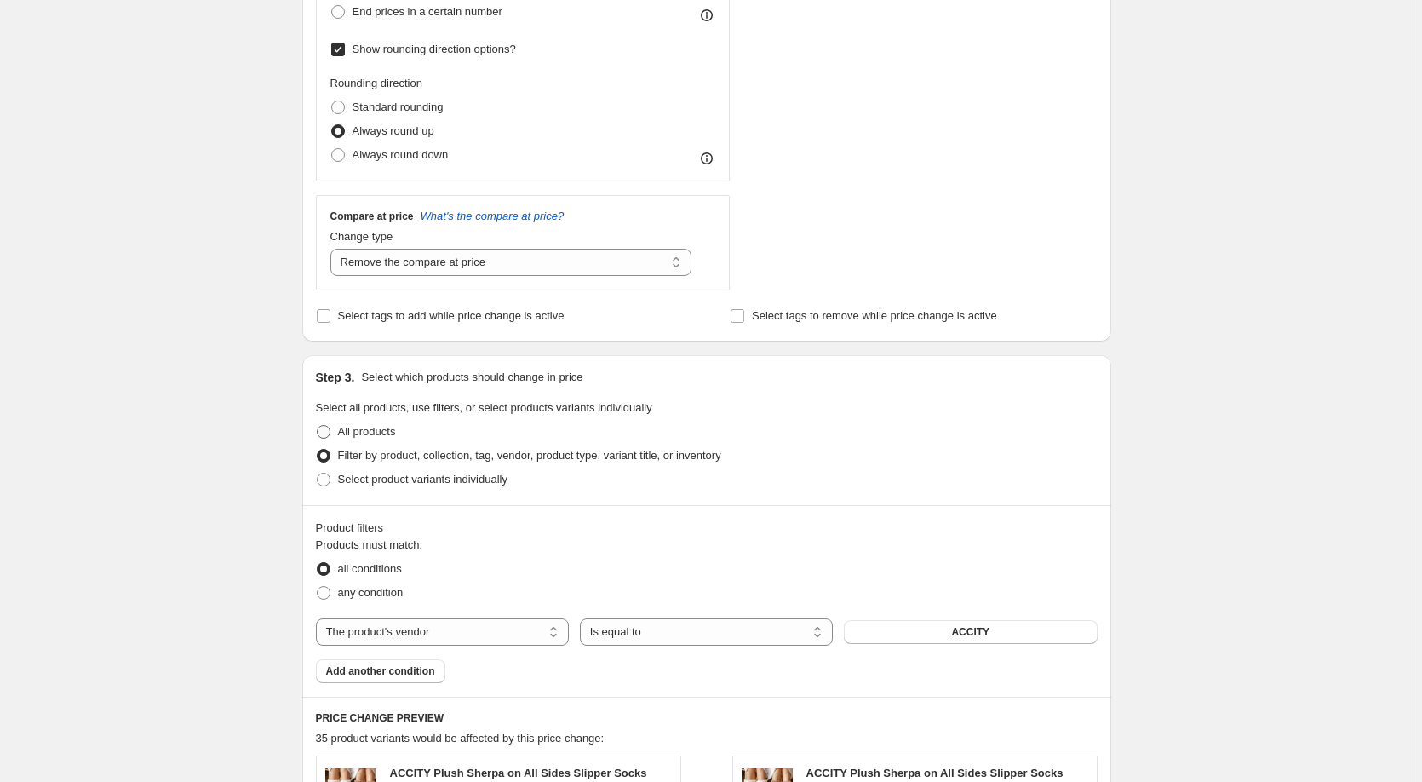
click at [330, 428] on span at bounding box center [324, 432] width 14 height 14
click at [318, 426] on input "All products" at bounding box center [317, 425] width 1 height 1
radio input "true"
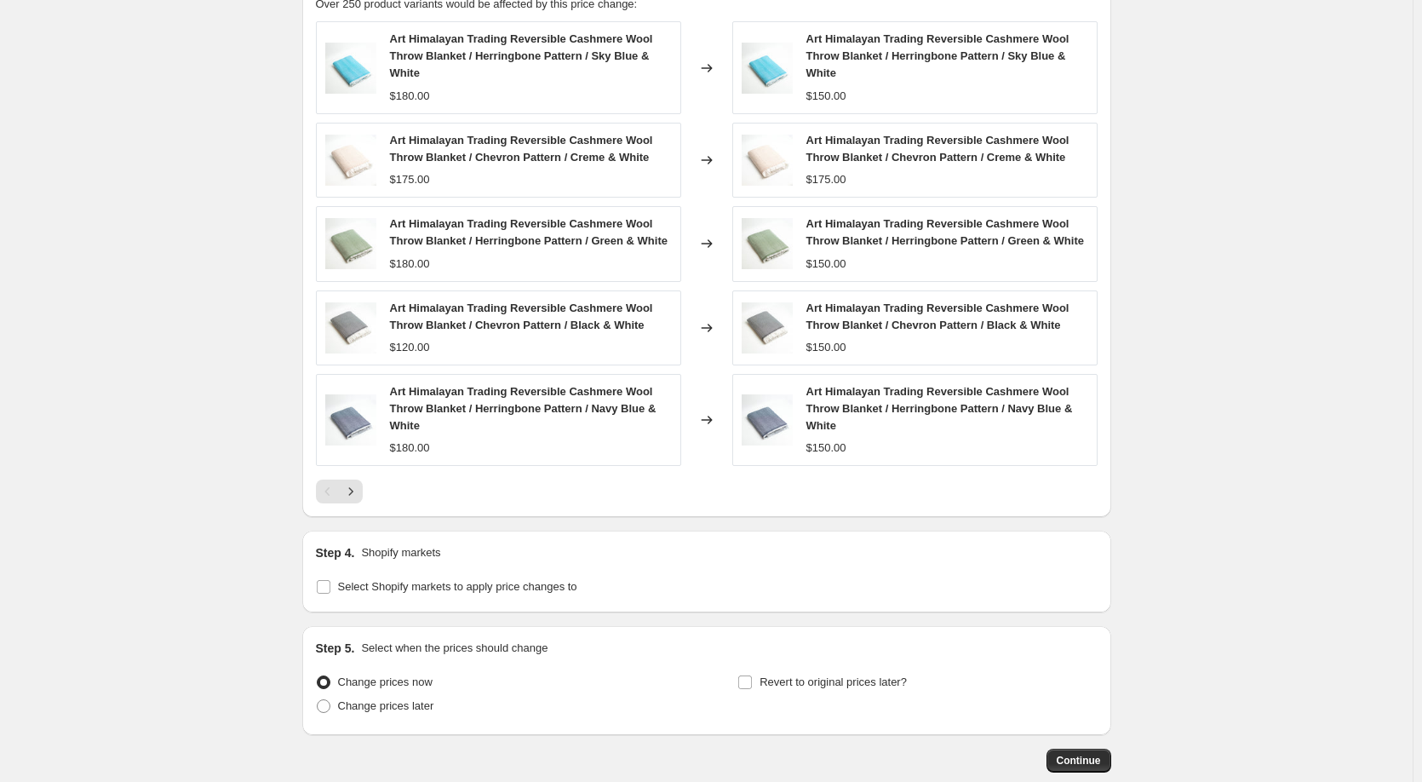
scroll to position [1135, 0]
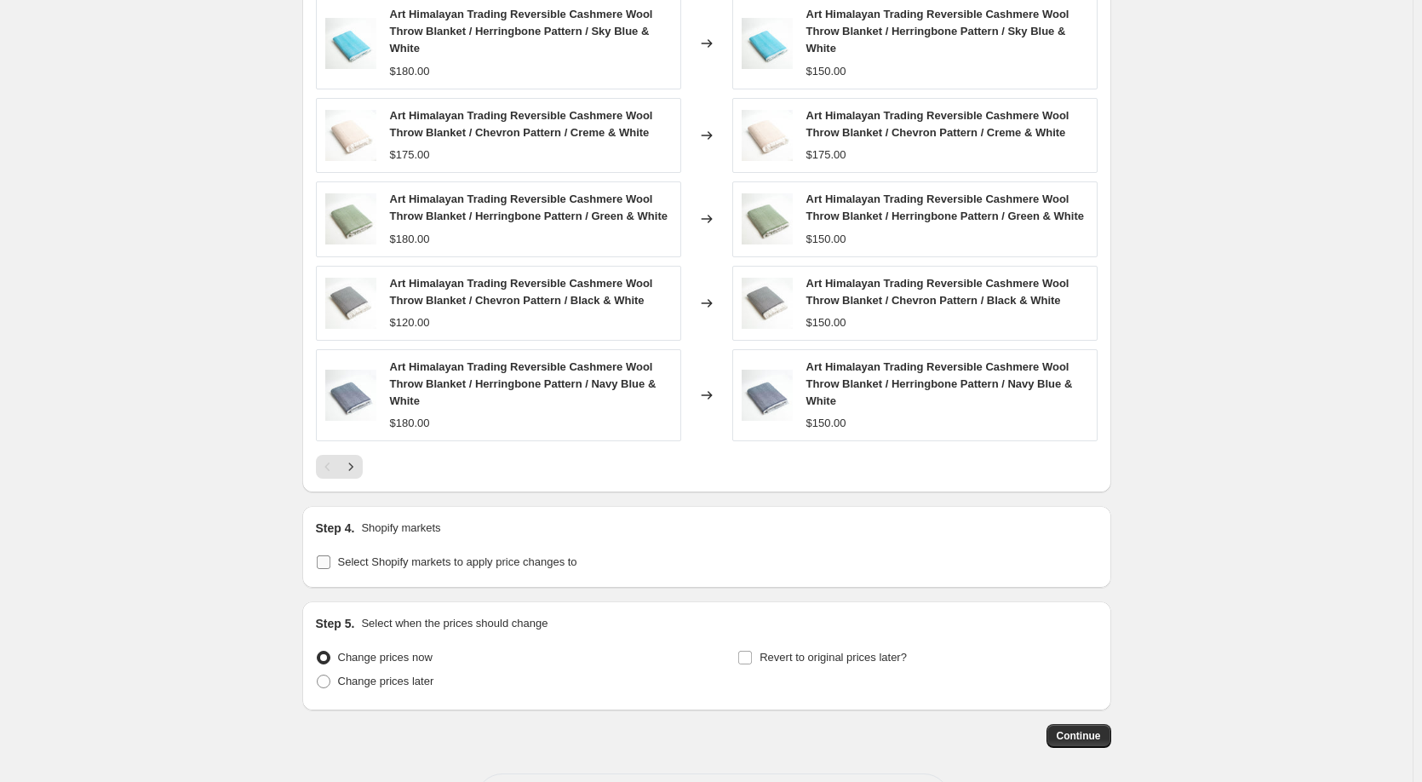
click at [324, 569] on input "Select Shopify markets to apply price changes to" at bounding box center [324, 562] width 14 height 14
checkbox input "true"
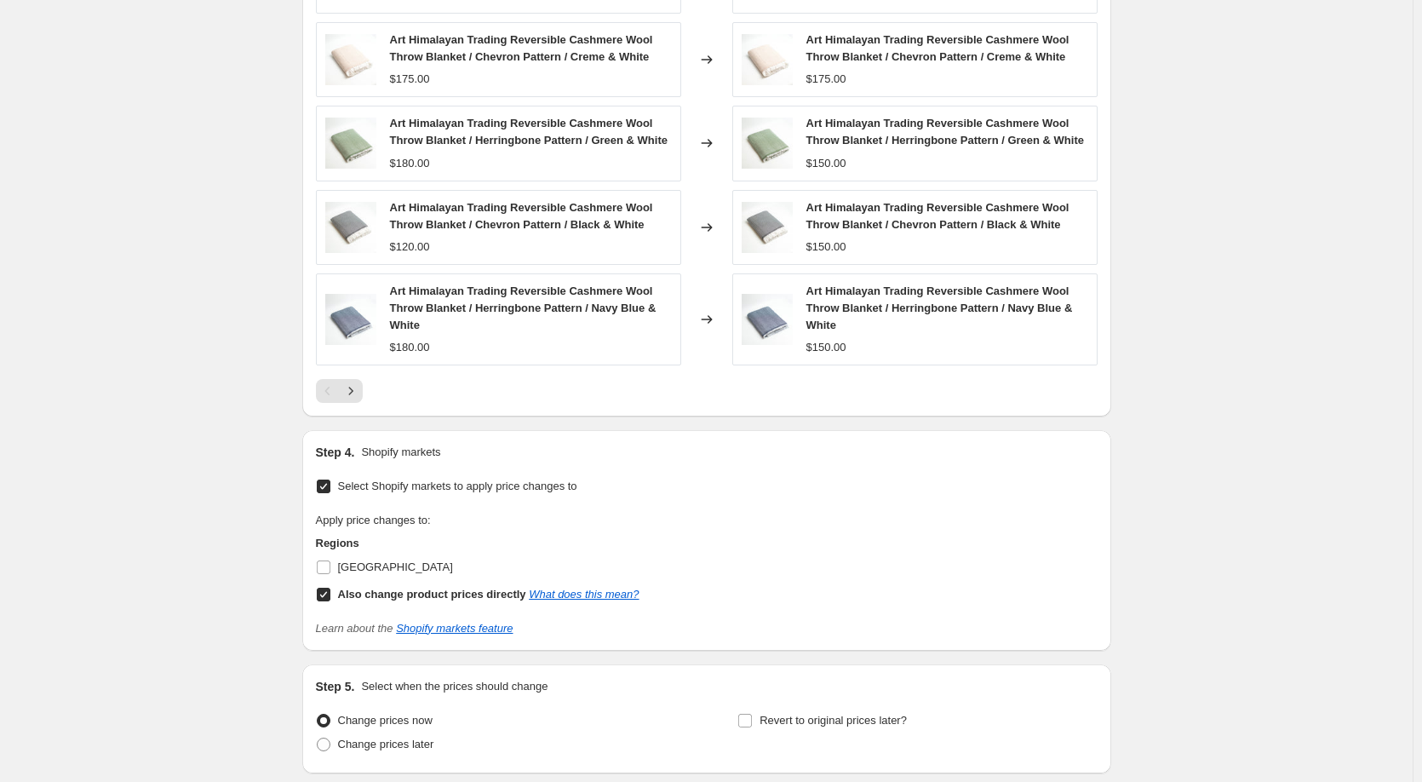
scroll to position [1249, 0]
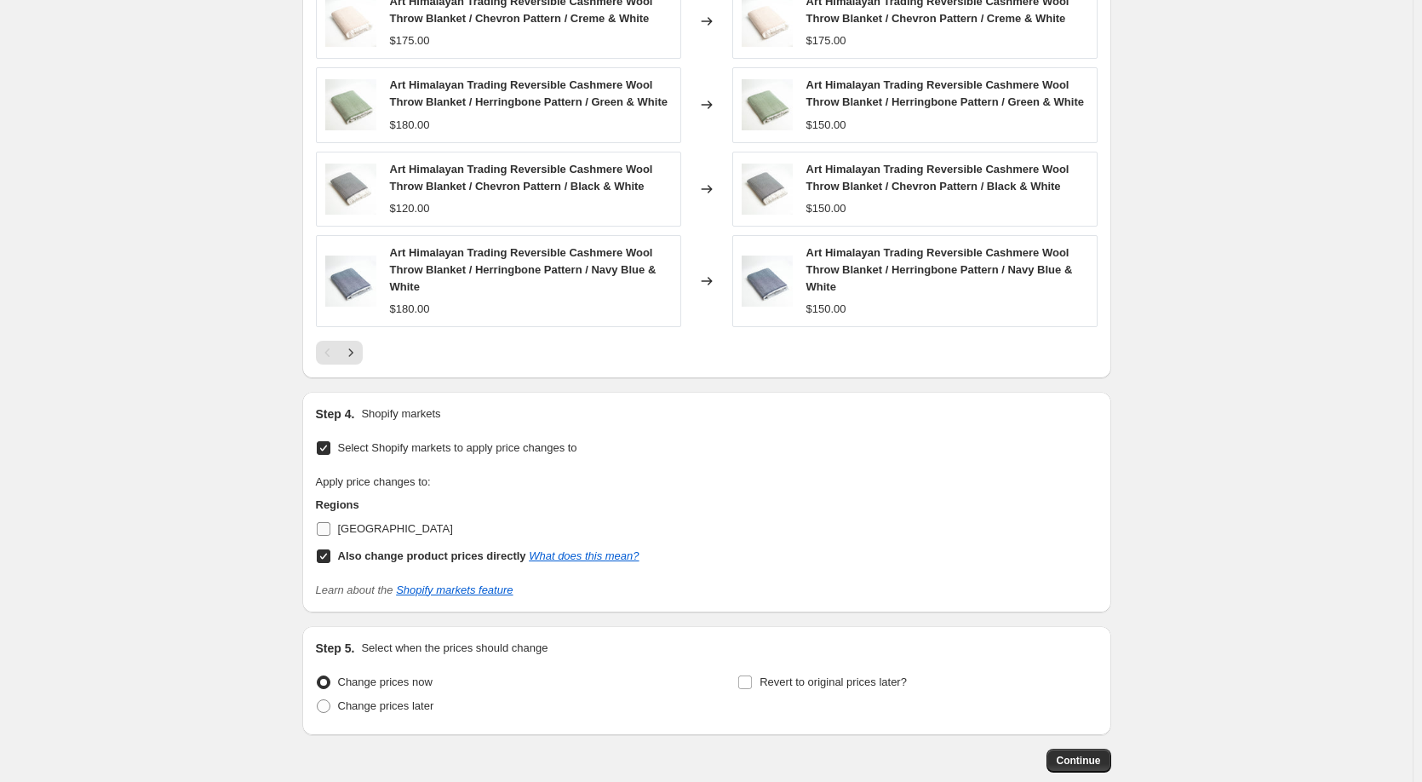
click at [325, 536] on input "[GEOGRAPHIC_DATA]" at bounding box center [324, 529] width 14 height 14
checkbox input "true"
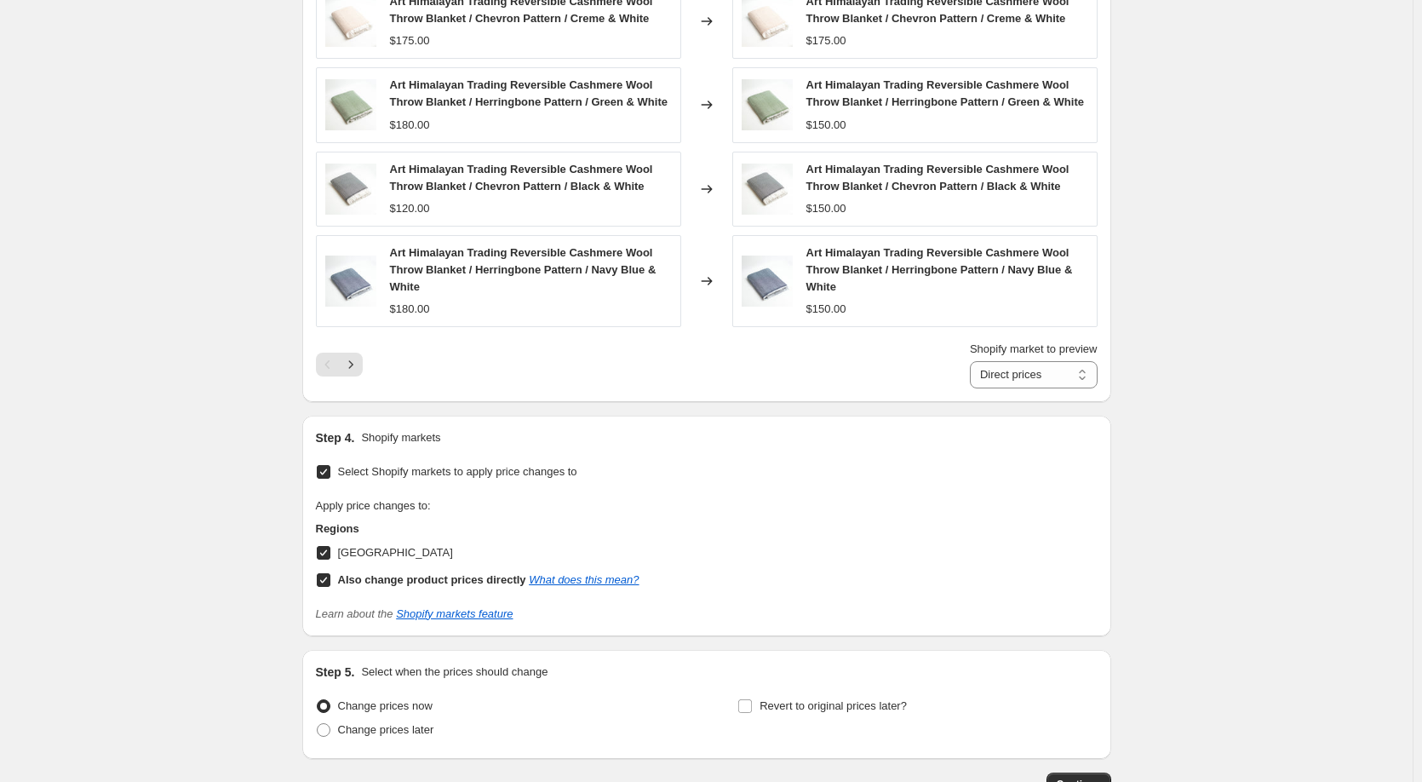
scroll to position [1363, 0]
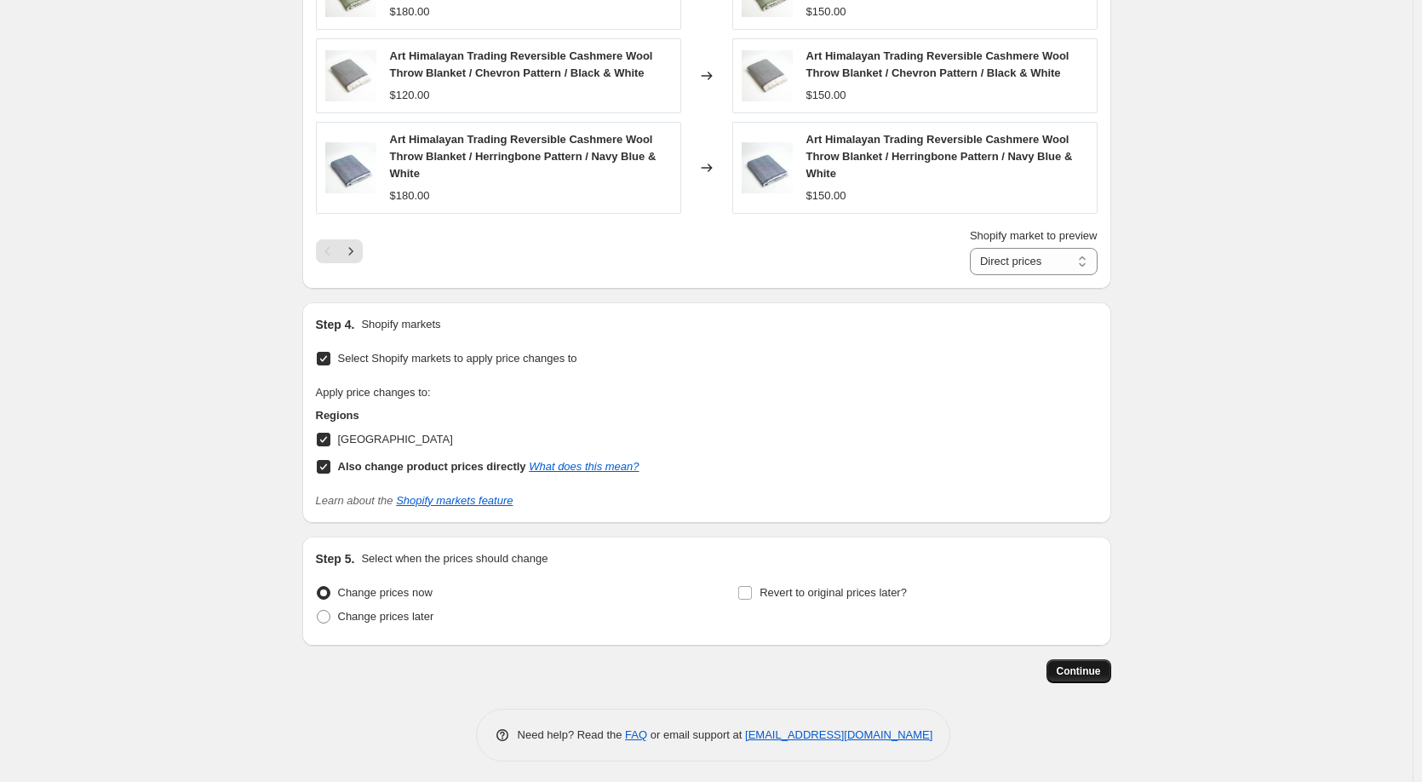
click at [1087, 678] on span "Continue" at bounding box center [1079, 671] width 44 height 14
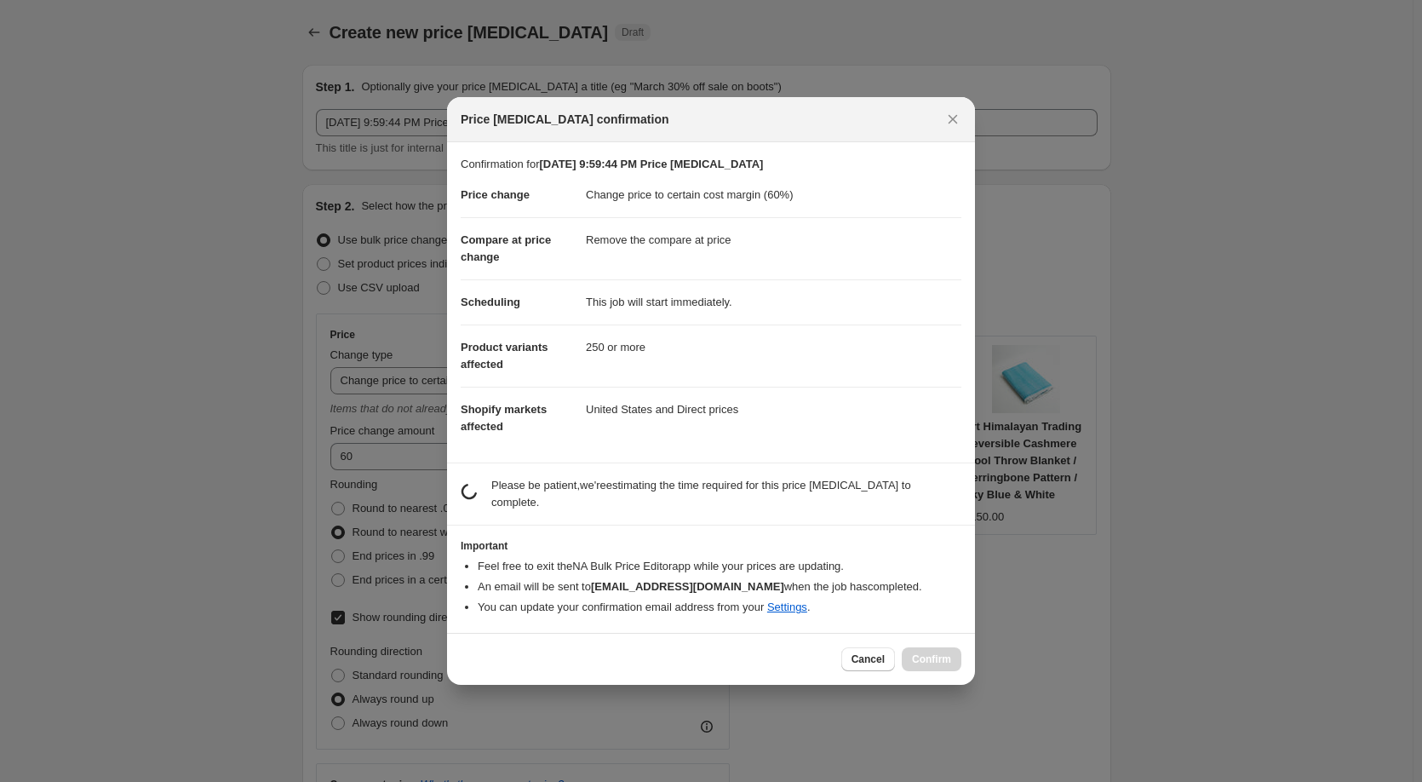
scroll to position [0, 0]
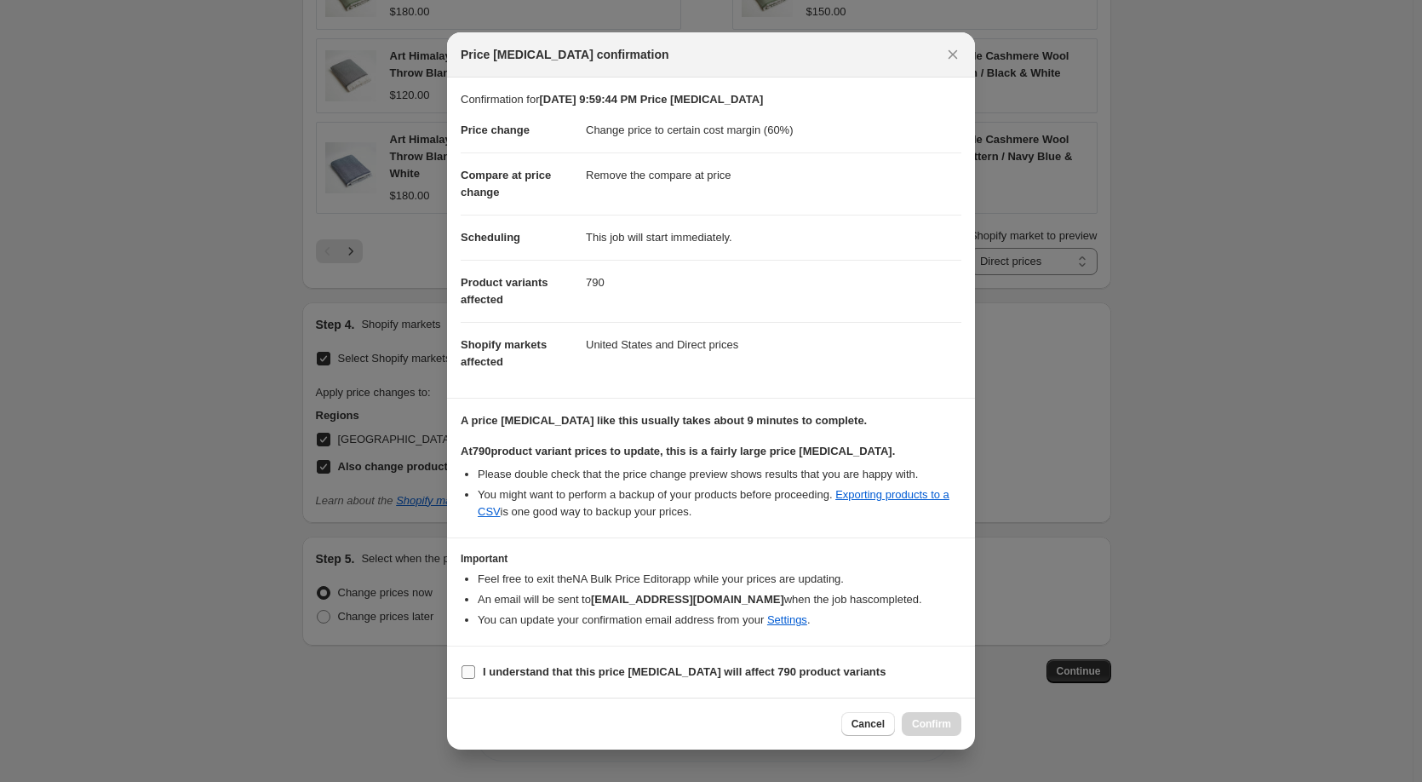
click at [469, 672] on input "I understand that this price [MEDICAL_DATA] will affect 790 product variants" at bounding box center [469, 672] width 14 height 14
checkbox input "true"
click at [926, 730] on span "Confirm" at bounding box center [931, 724] width 39 height 14
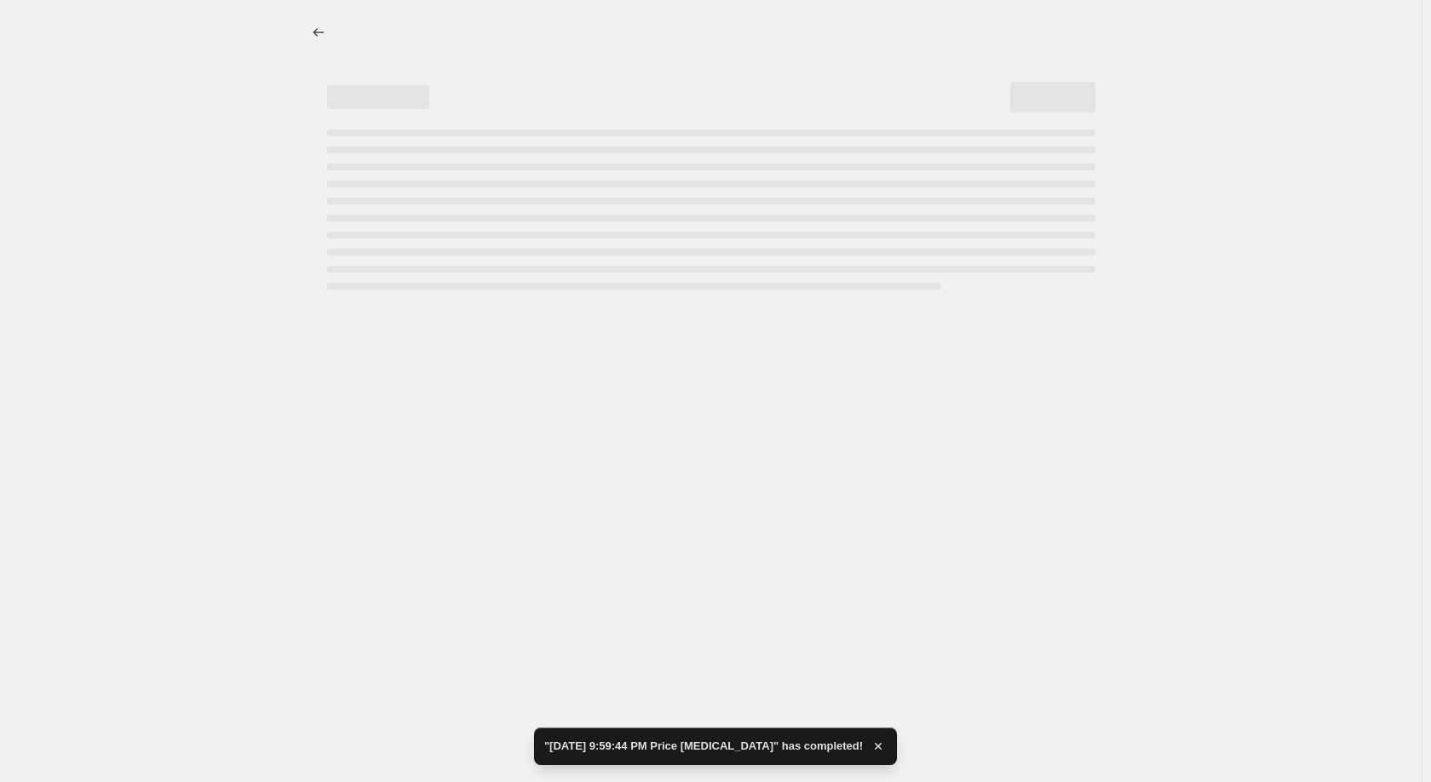
select select "margin"
select select "remove"
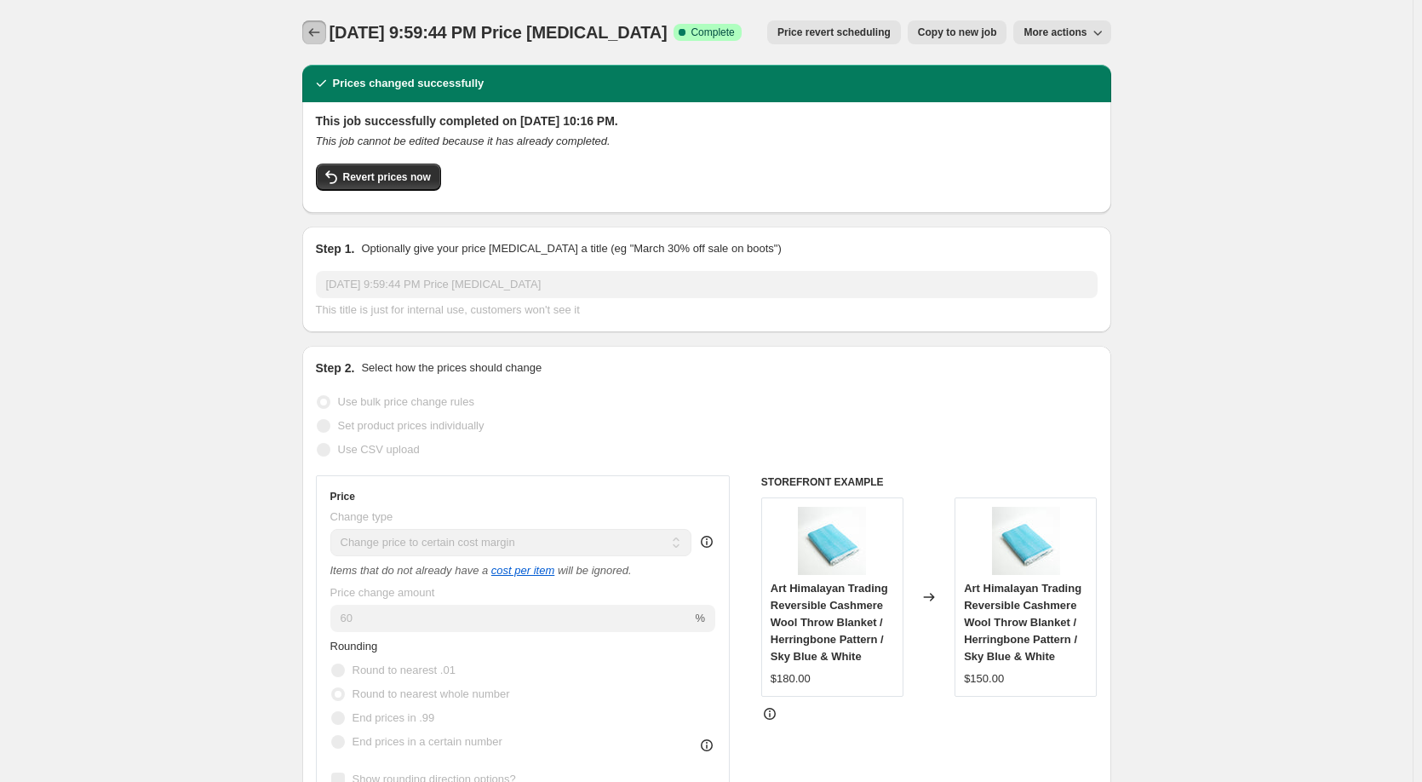
click at [316, 27] on icon "Price change jobs" at bounding box center [314, 32] width 17 height 17
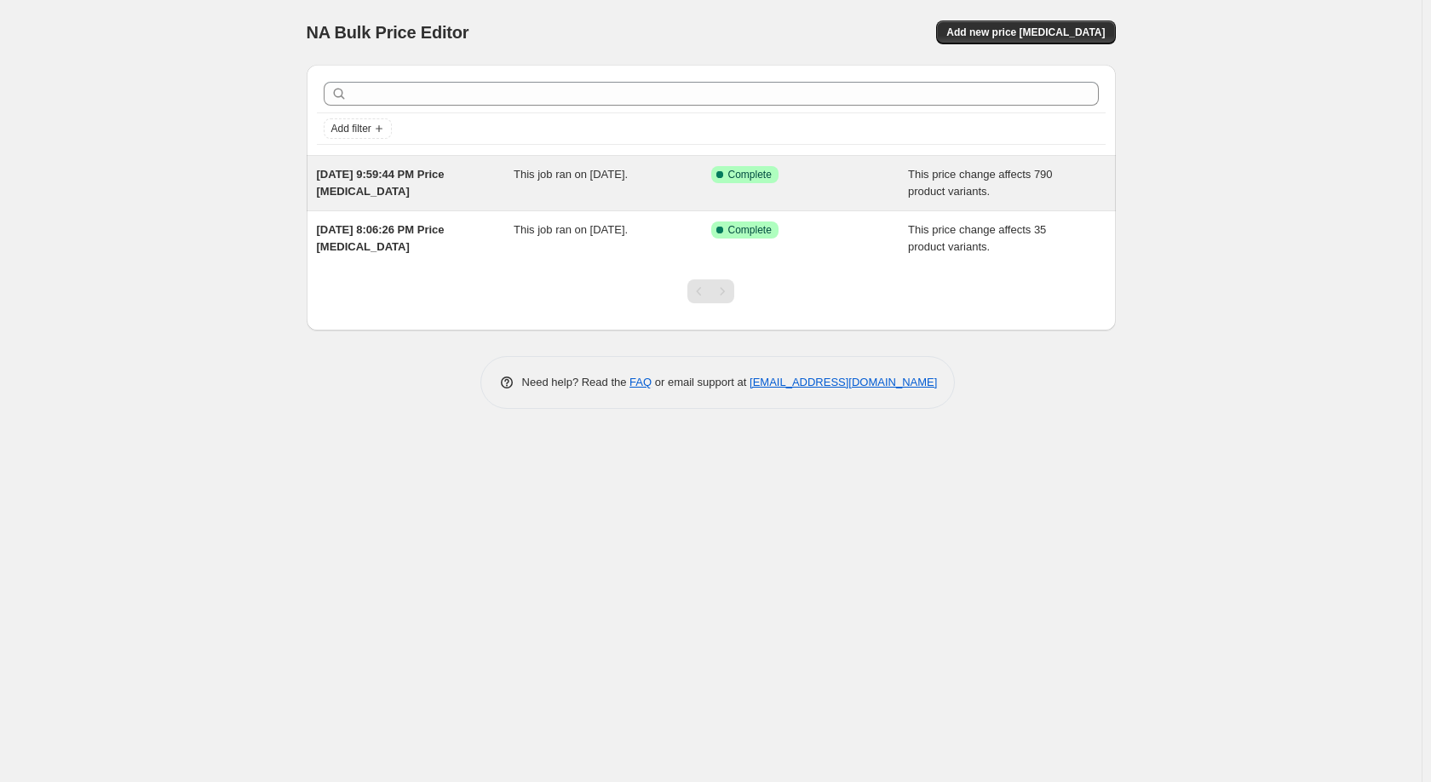
click at [405, 171] on span "[DATE] 9:59:44 PM Price [MEDICAL_DATA]" at bounding box center [381, 183] width 128 height 30
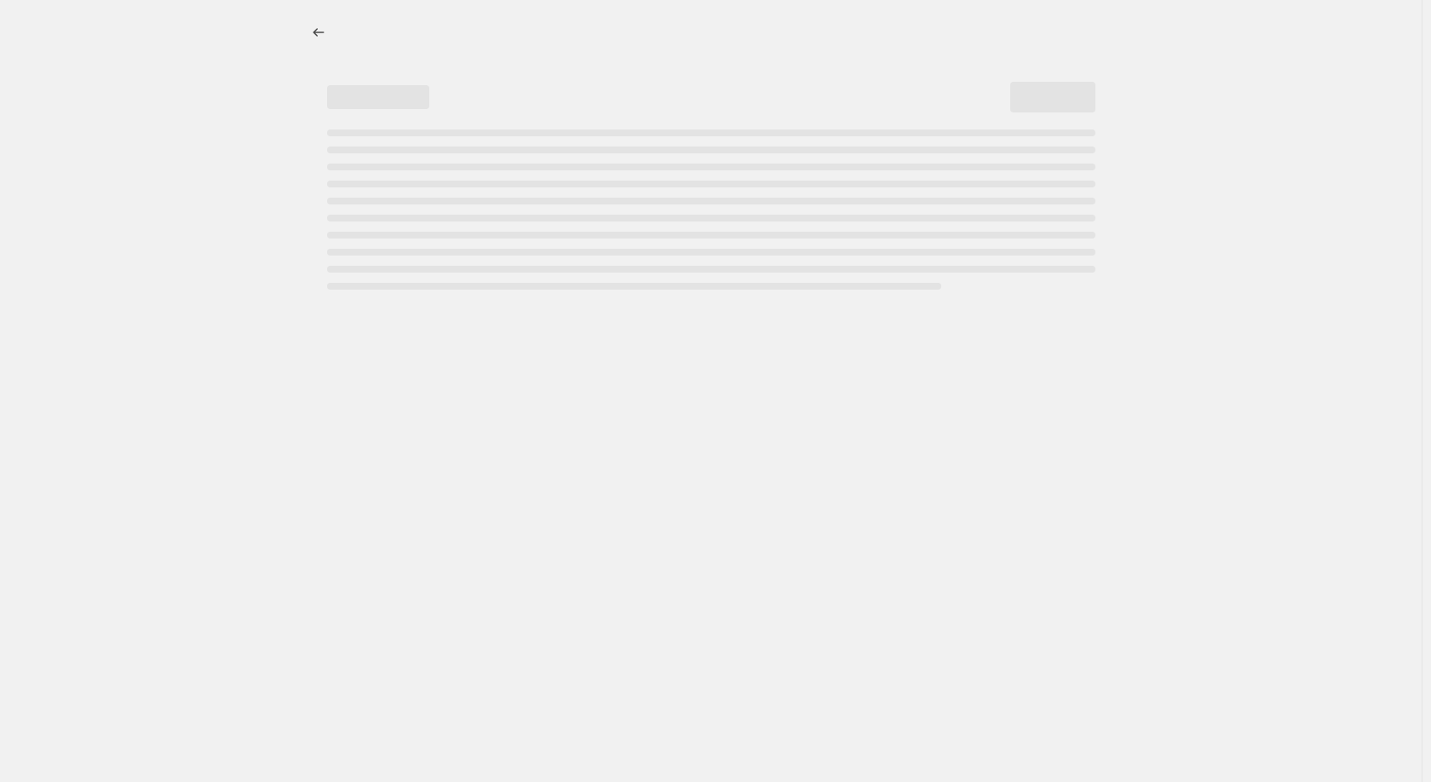
select select "margin"
select select "remove"
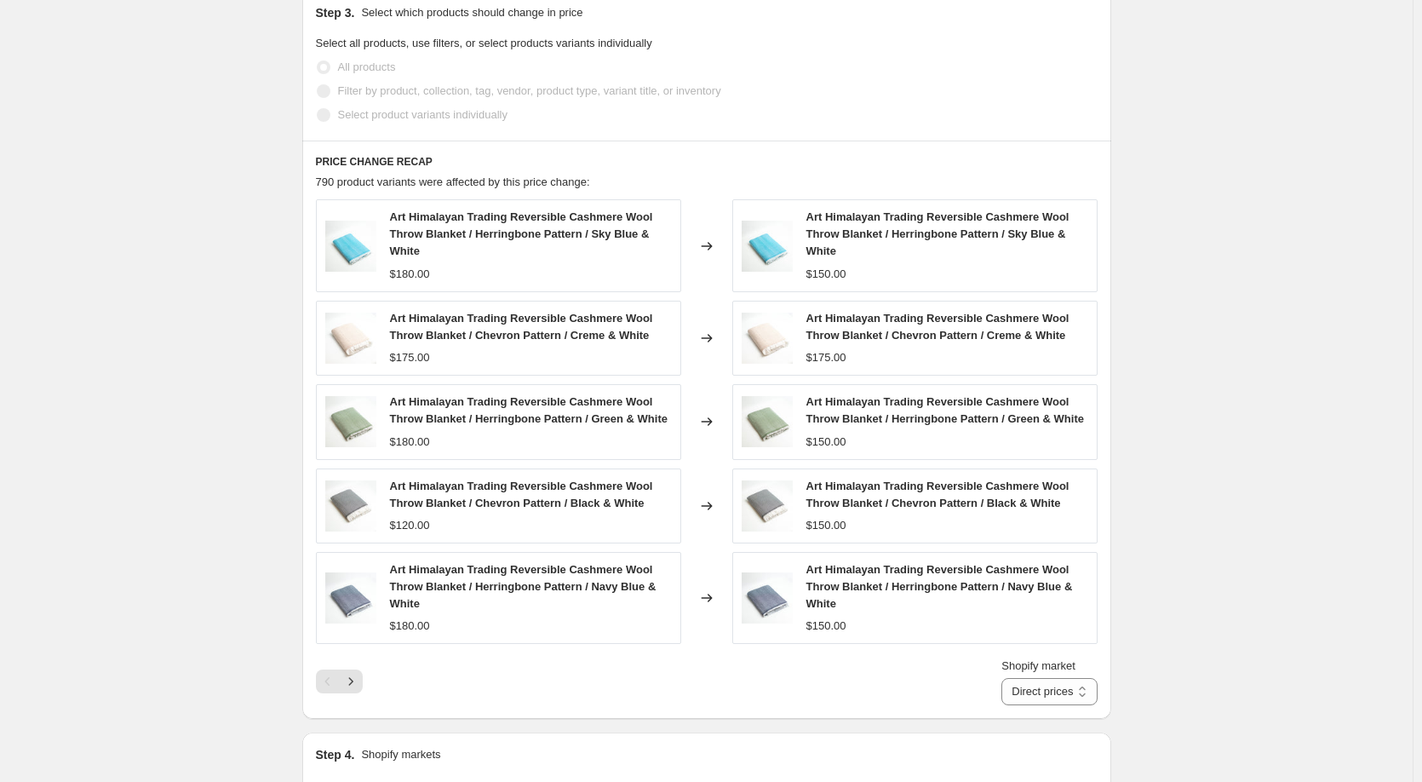
scroll to position [1022, 0]
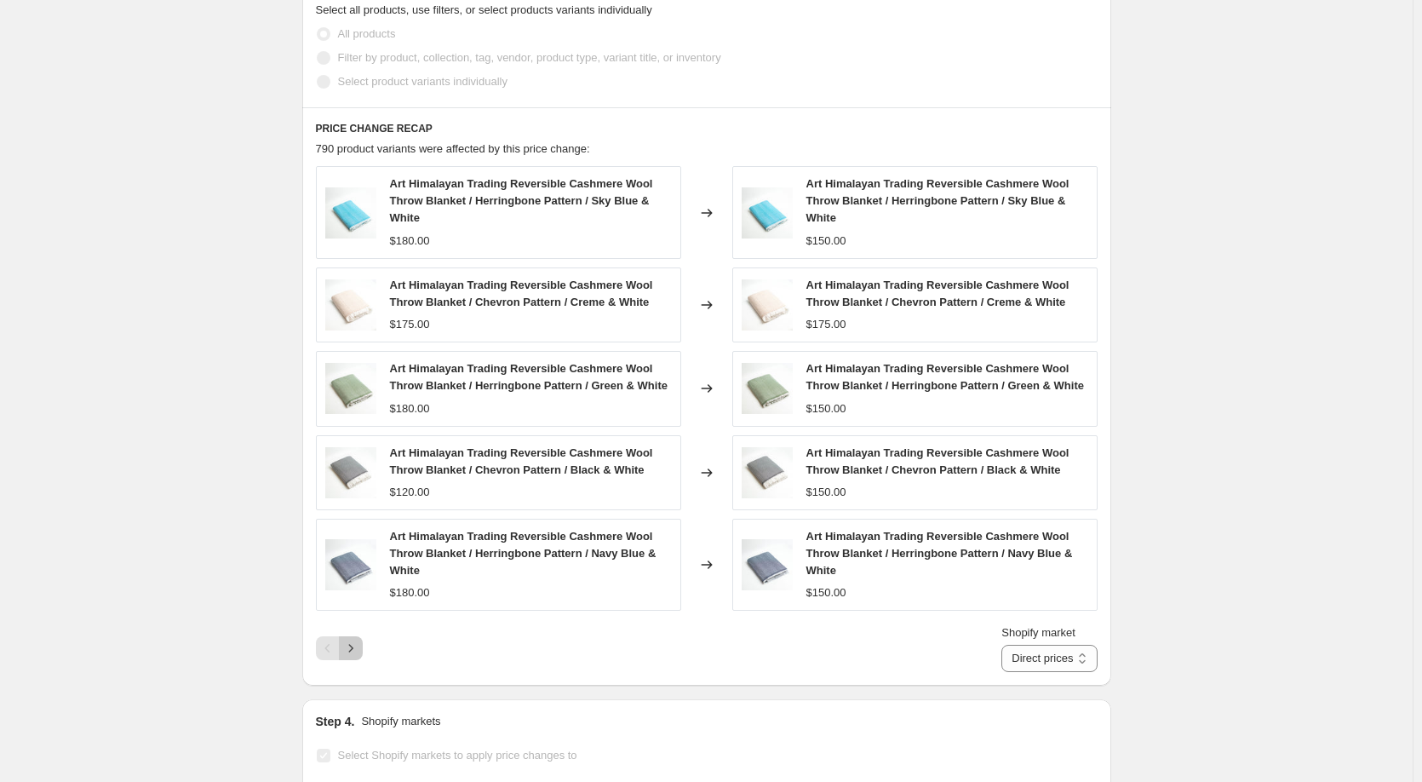
click at [359, 657] on icon "Next" at bounding box center [350, 648] width 17 height 17
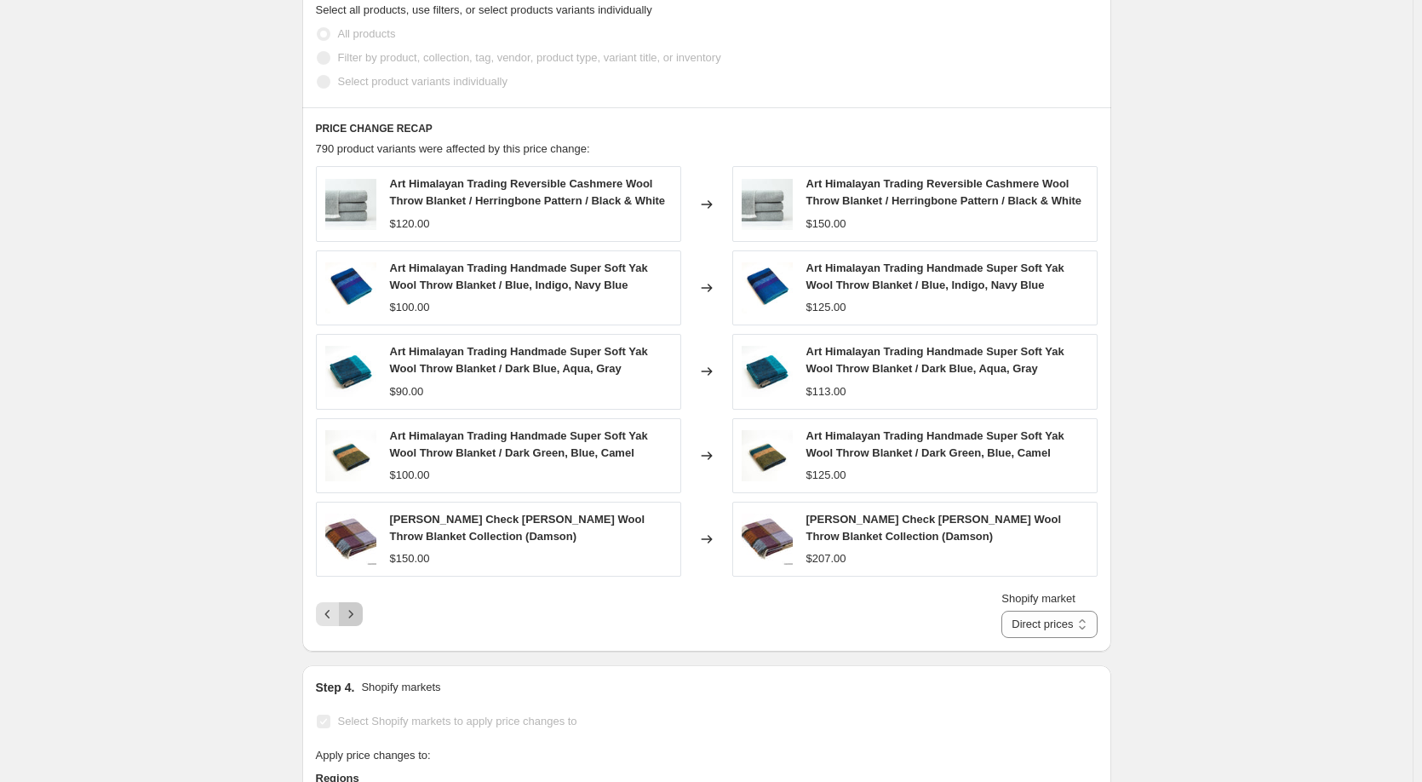
click at [358, 619] on icon "Next" at bounding box center [350, 614] width 17 height 17
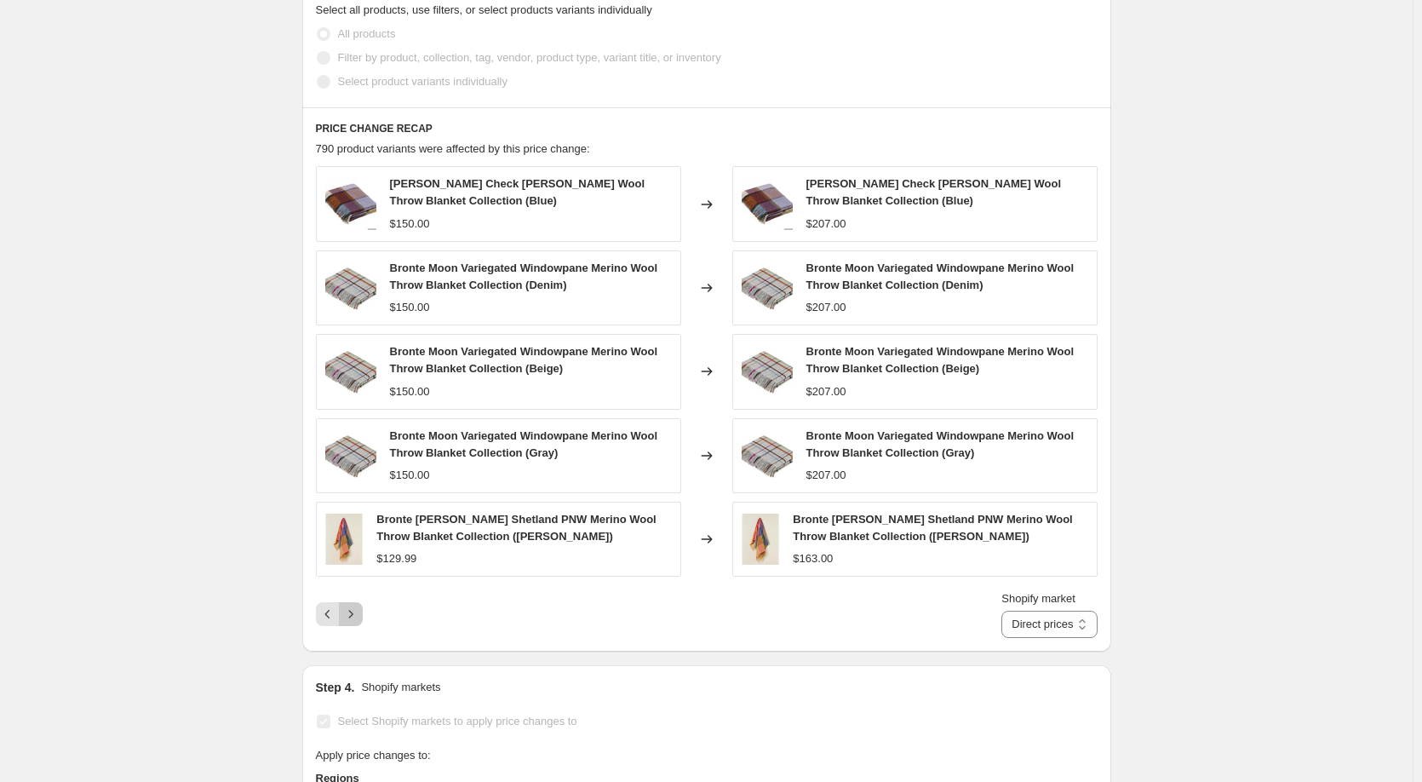
click at [358, 617] on icon "Next" at bounding box center [350, 614] width 17 height 17
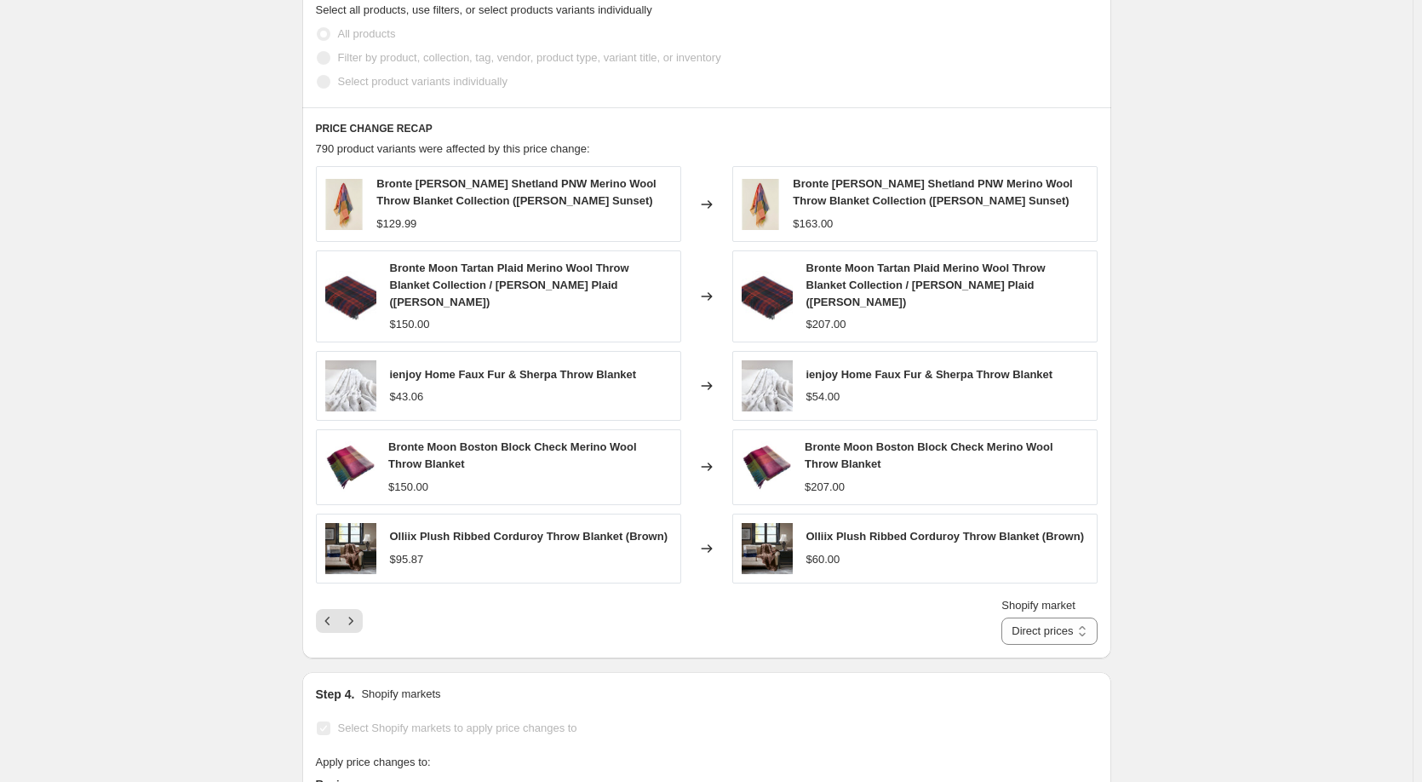
click at [357, 617] on div "Shopify market Direct prices [GEOGRAPHIC_DATA] Direct prices" at bounding box center [707, 621] width 782 height 48
click at [356, 612] on icon "Next" at bounding box center [350, 620] width 17 height 17
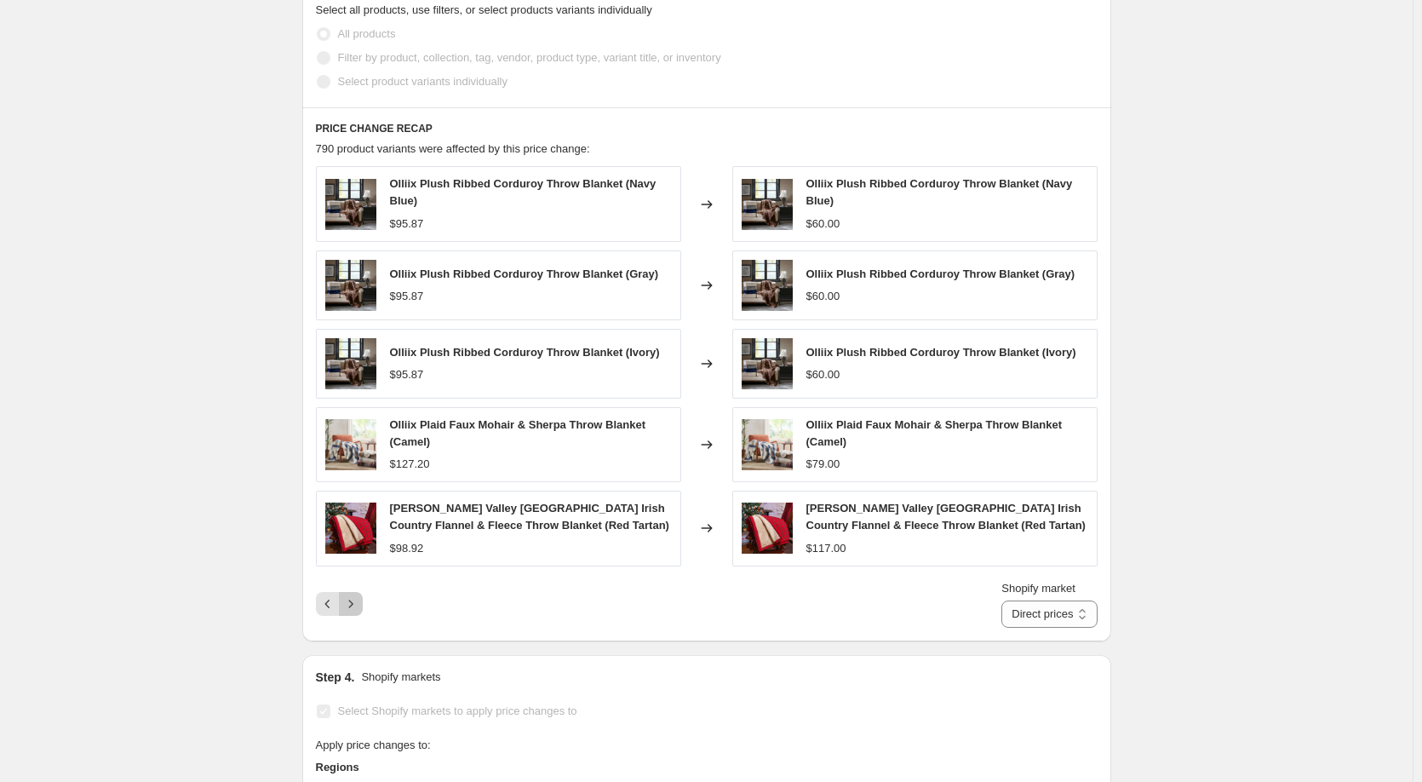
click at [359, 606] on icon "Next" at bounding box center [350, 603] width 17 height 17
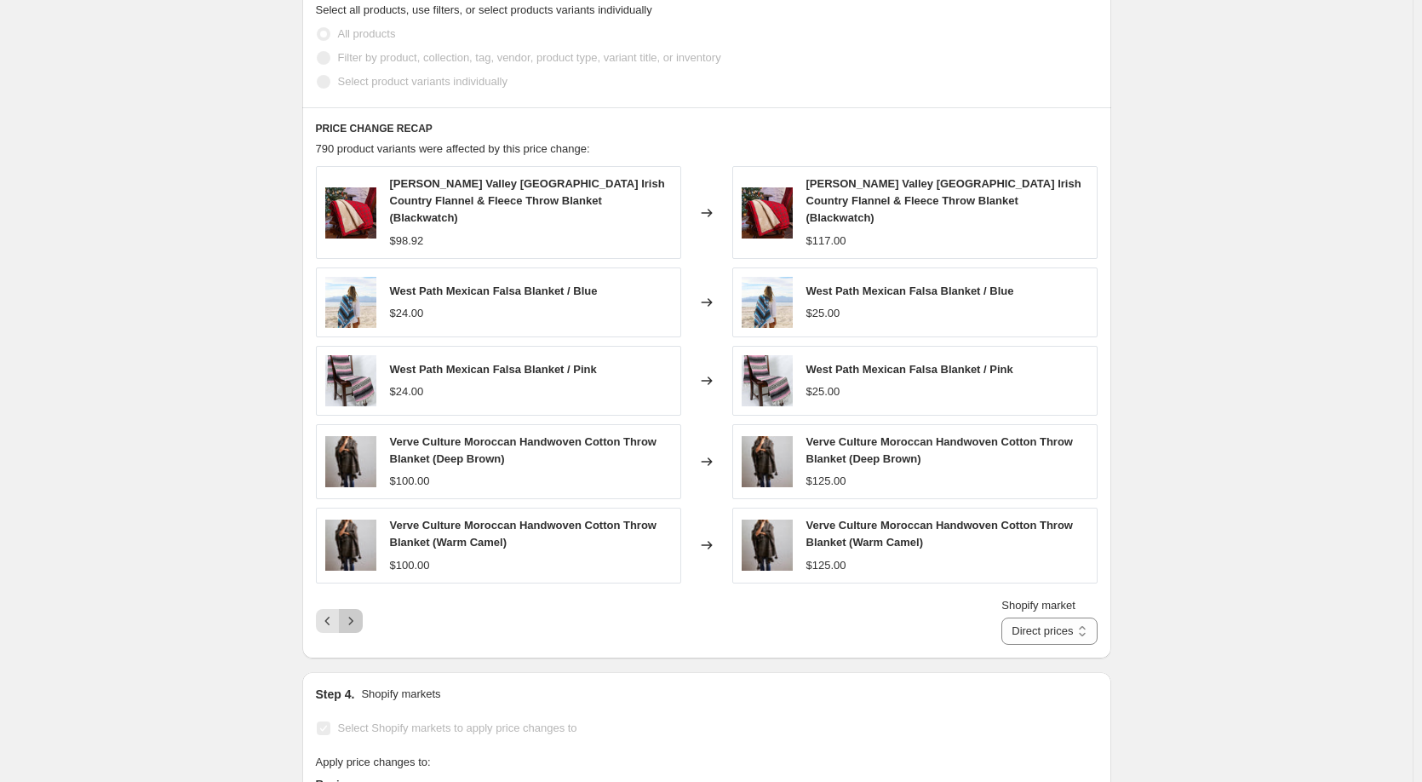
click at [359, 612] on icon "Next" at bounding box center [350, 620] width 17 height 17
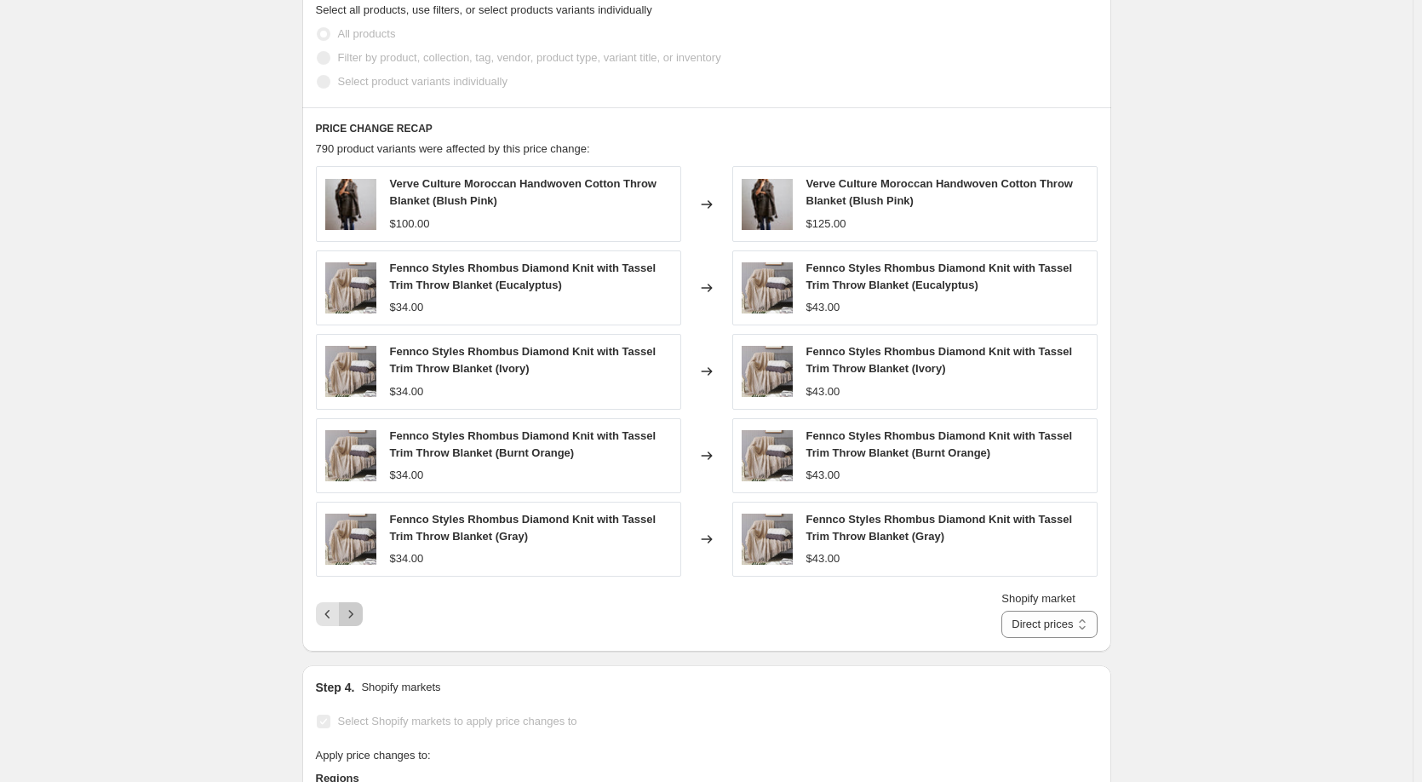
click at [359, 606] on button "Next" at bounding box center [351, 614] width 24 height 24
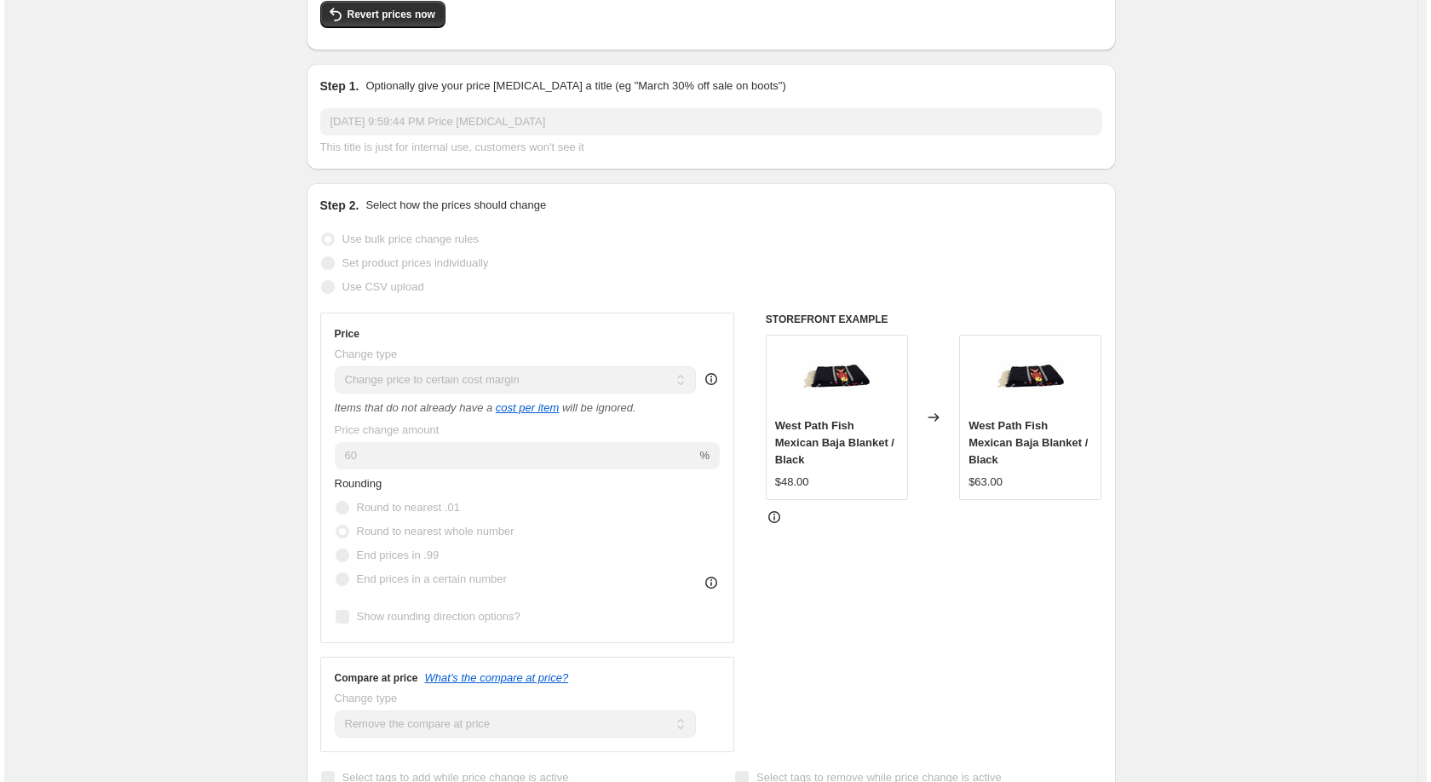
scroll to position [0, 0]
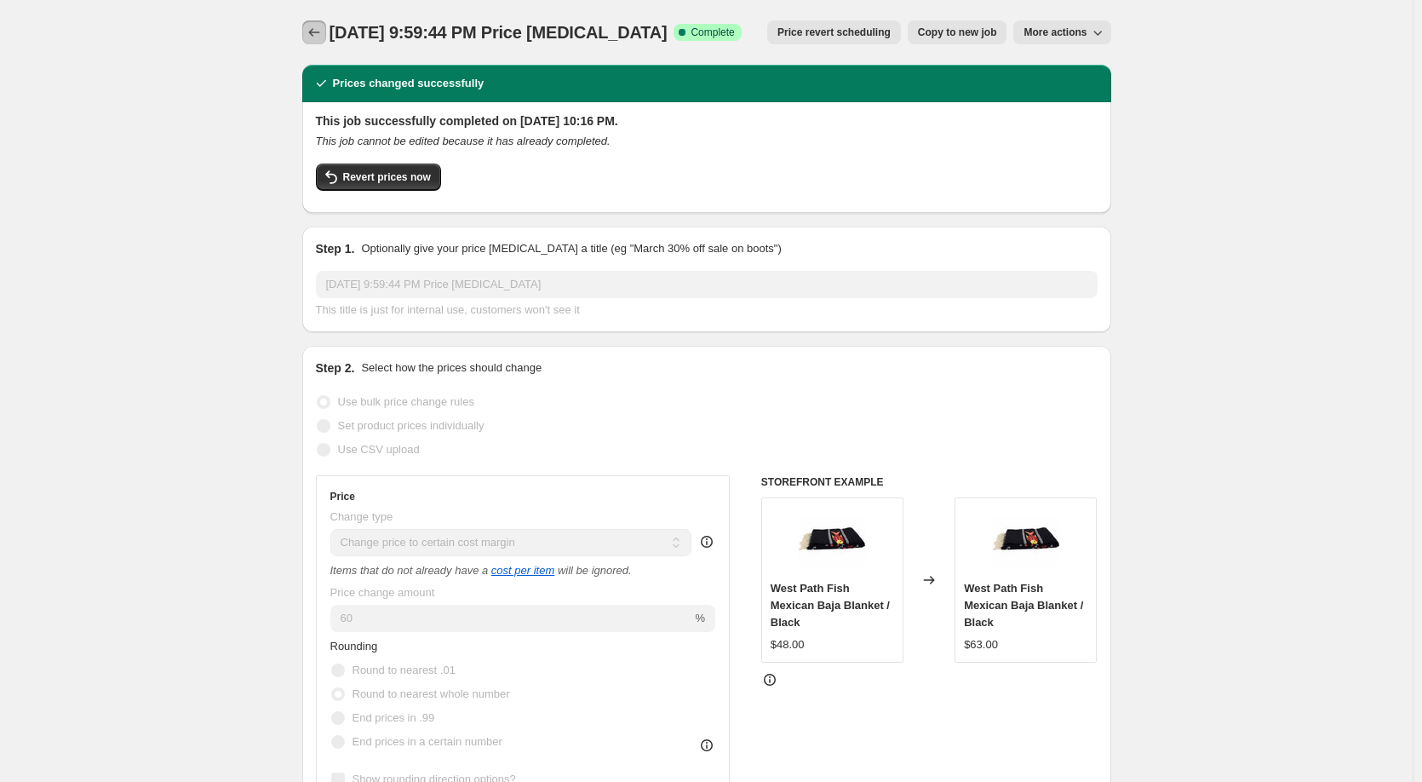
click at [320, 29] on icon "Price change jobs" at bounding box center [314, 32] width 17 height 17
